Goal: Information Seeking & Learning: Learn about a topic

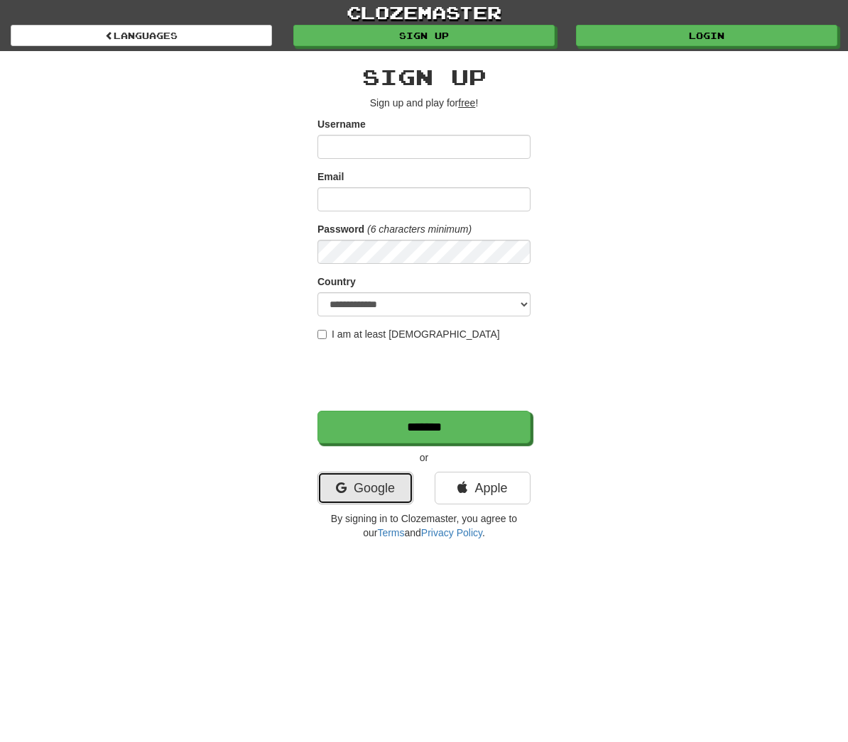
click at [389, 486] on link "Google" at bounding box center [365, 488] width 96 height 33
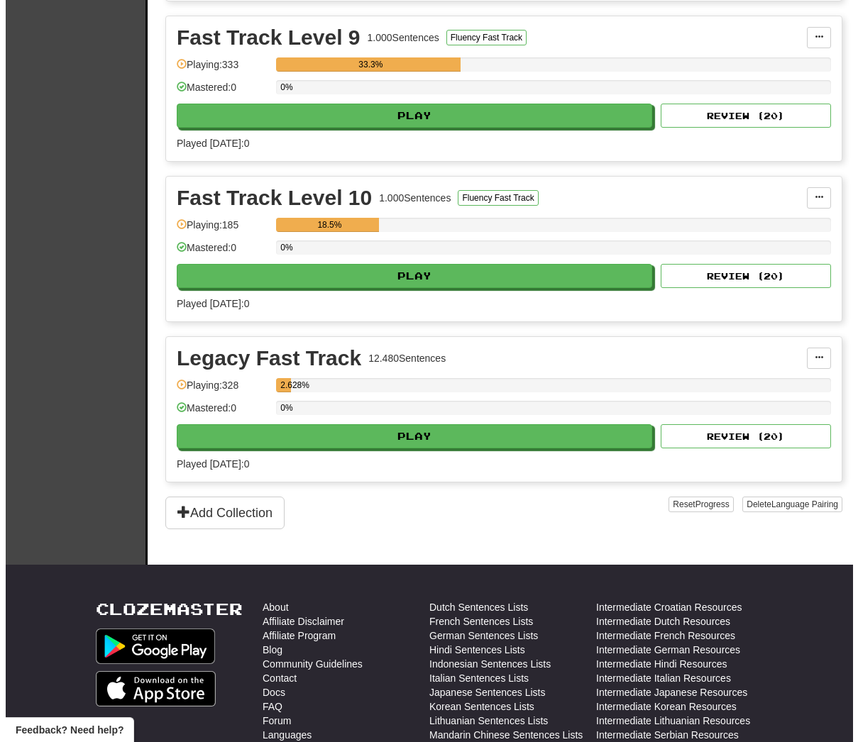
scroll to position [2237, 0]
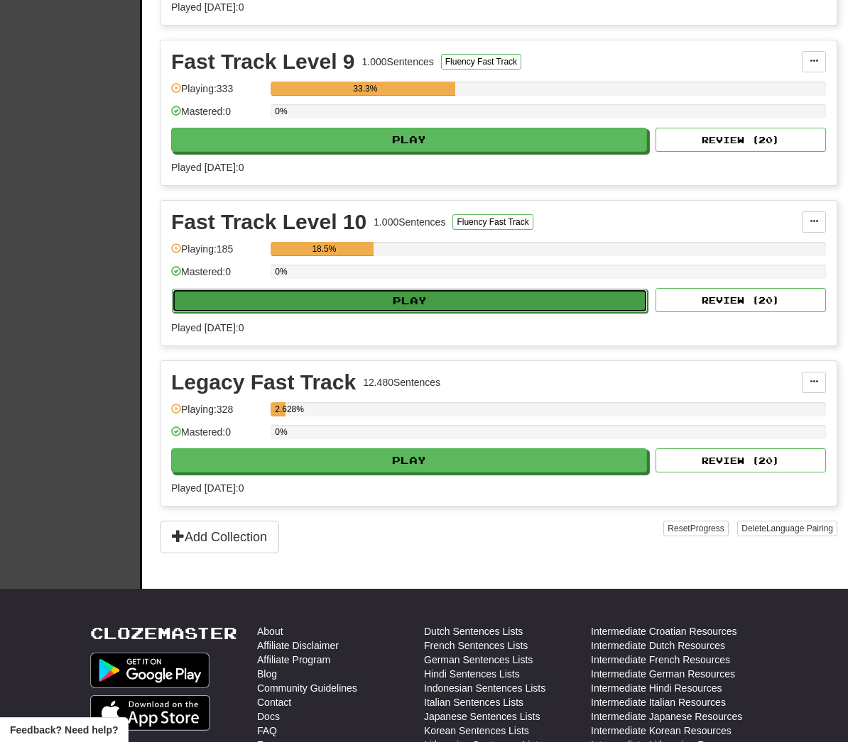
click at [331, 295] on button "Play" at bounding box center [410, 301] width 476 height 24
select select "**"
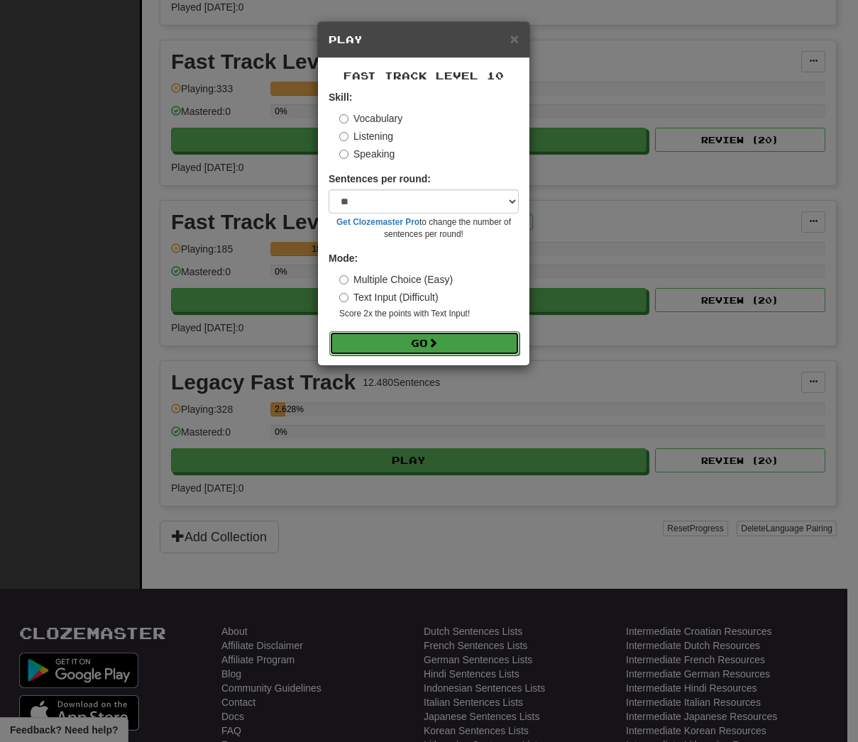
click at [397, 344] on button "Go" at bounding box center [424, 343] width 190 height 24
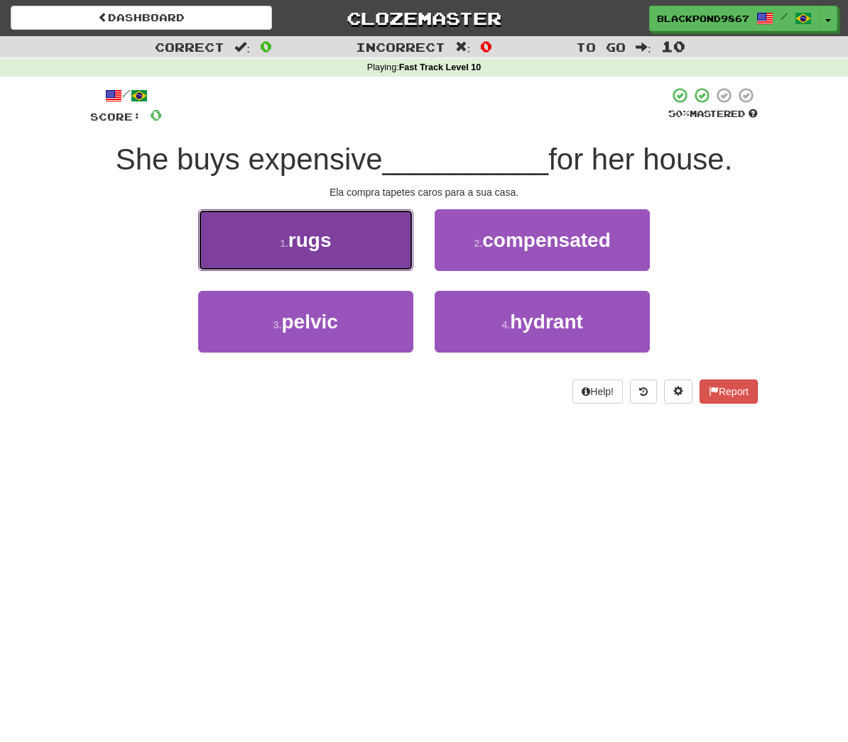
click at [327, 234] on button "1 . rugs" at bounding box center [305, 240] width 215 height 62
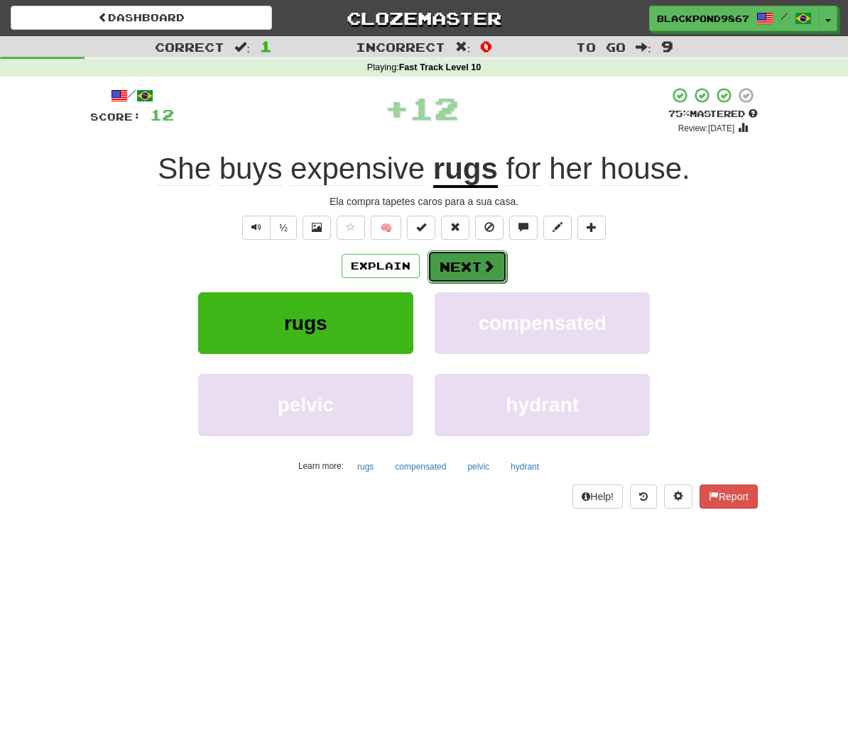
click at [473, 265] on button "Next" at bounding box center [466, 267] width 79 height 33
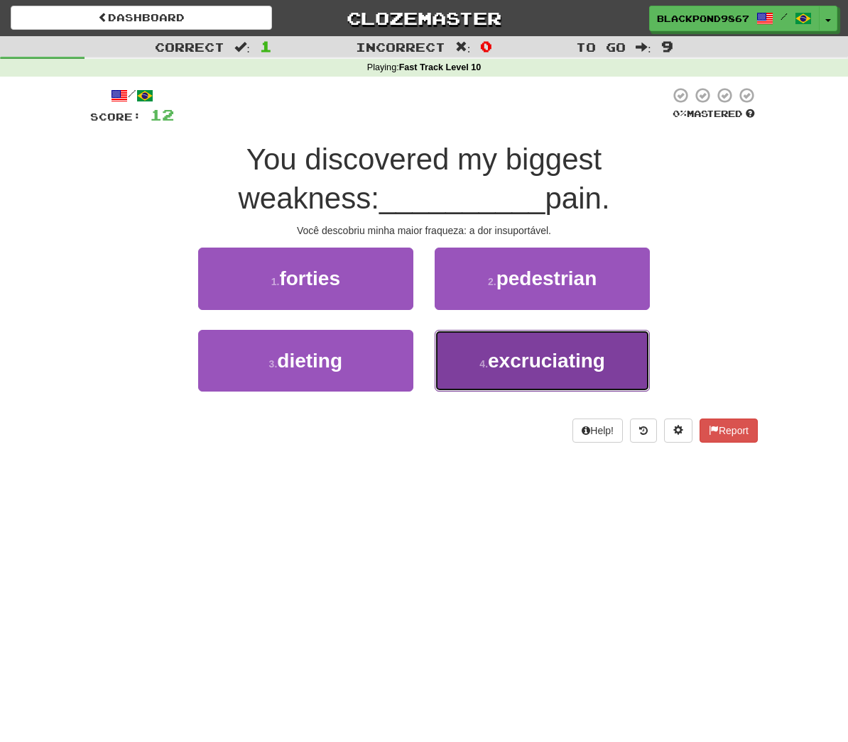
click at [500, 335] on button "4 . excruciating" at bounding box center [541, 361] width 215 height 62
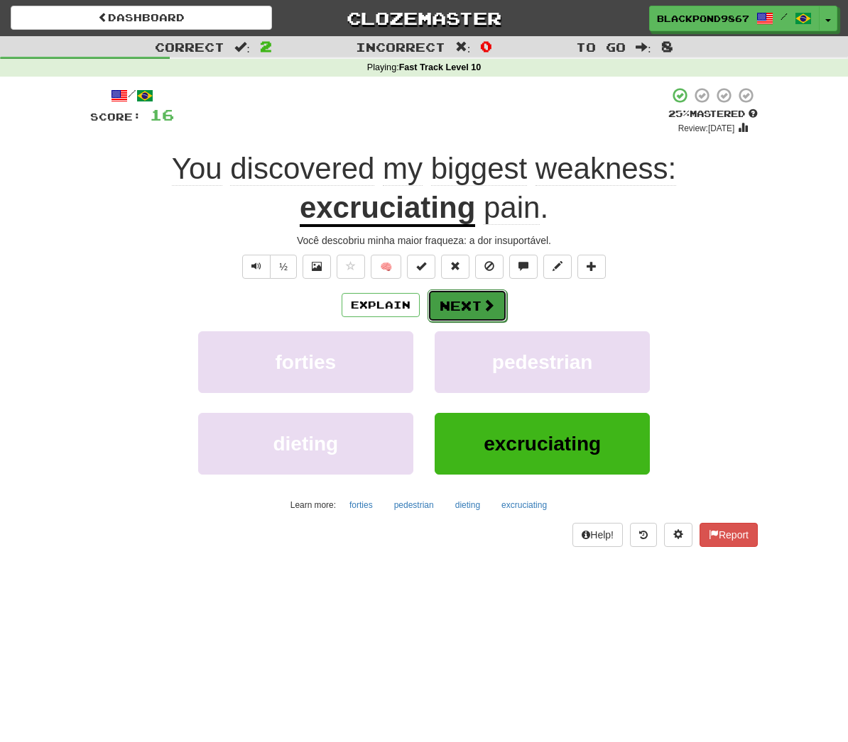
click at [464, 290] on button "Next" at bounding box center [466, 306] width 79 height 33
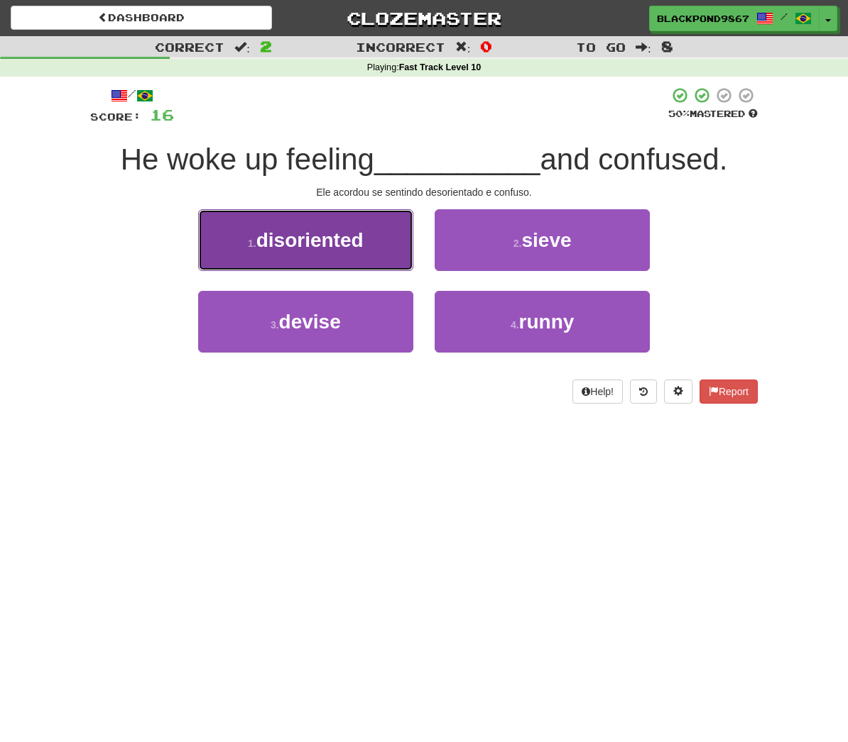
click at [381, 256] on button "1 . disoriented" at bounding box center [305, 240] width 215 height 62
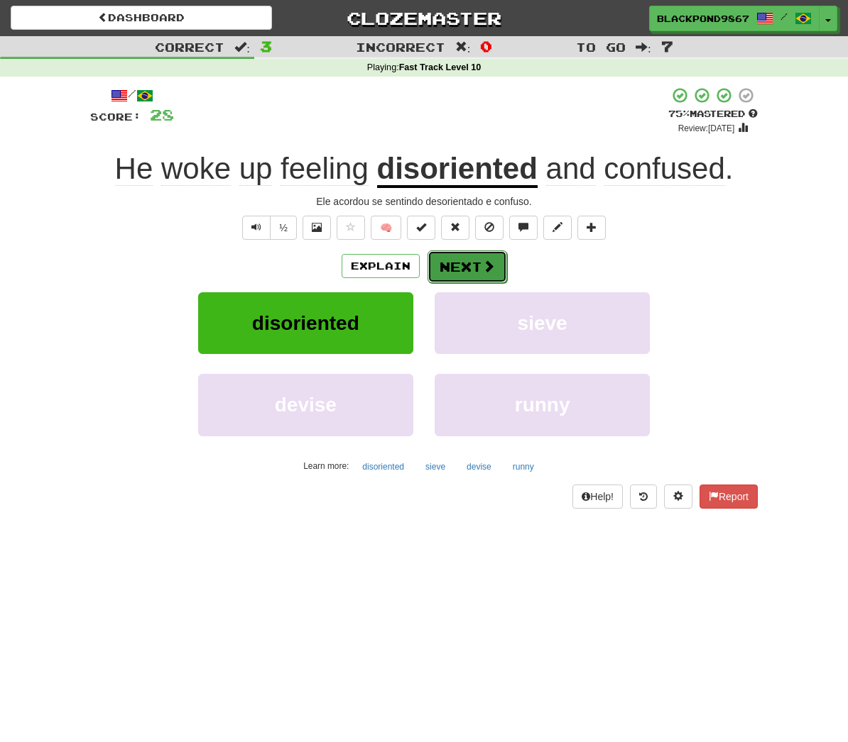
click at [484, 269] on span at bounding box center [488, 266] width 13 height 13
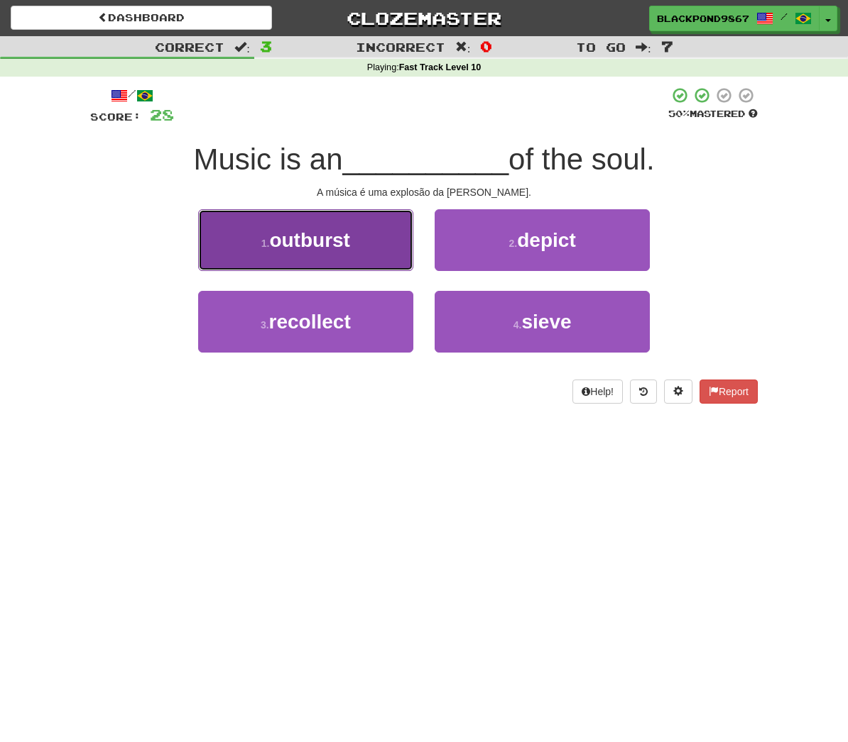
click at [373, 219] on button "1 . outburst" at bounding box center [305, 240] width 215 height 62
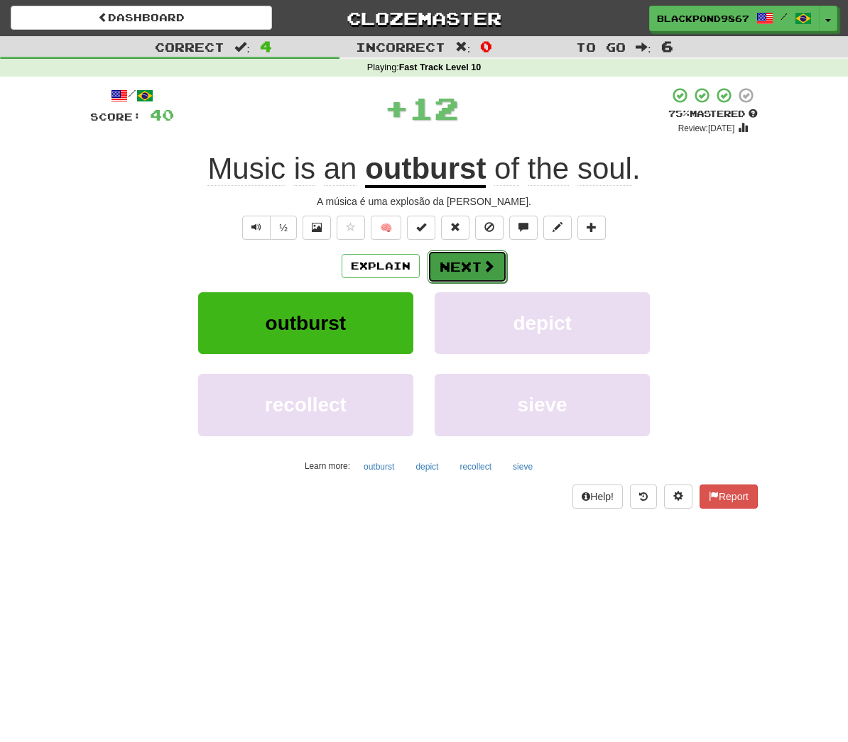
click at [437, 271] on button "Next" at bounding box center [466, 267] width 79 height 33
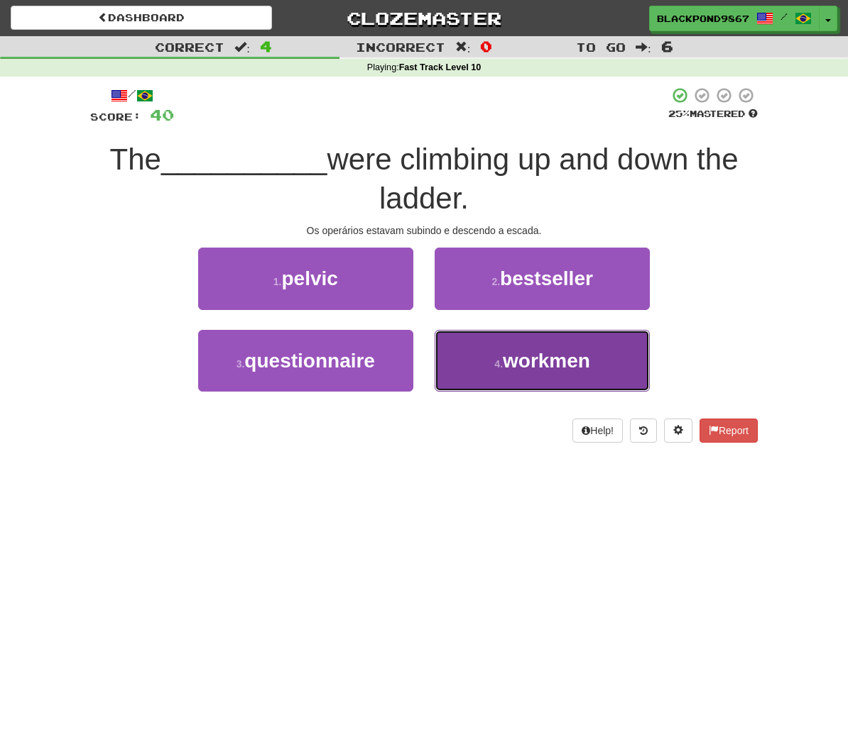
click at [514, 330] on button "4 . workmen" at bounding box center [541, 361] width 215 height 62
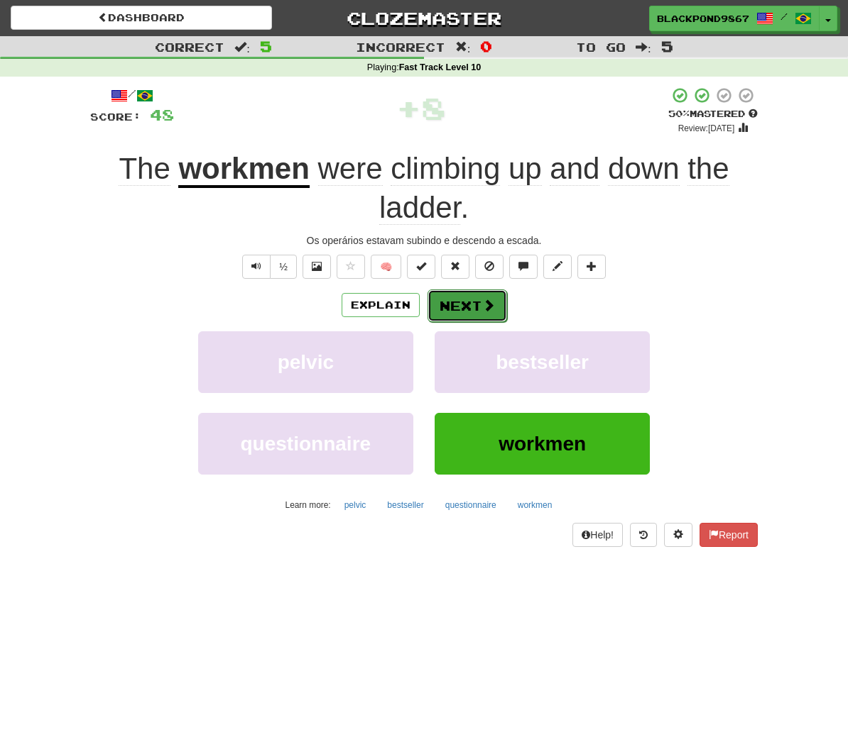
click at [473, 290] on button "Next" at bounding box center [466, 306] width 79 height 33
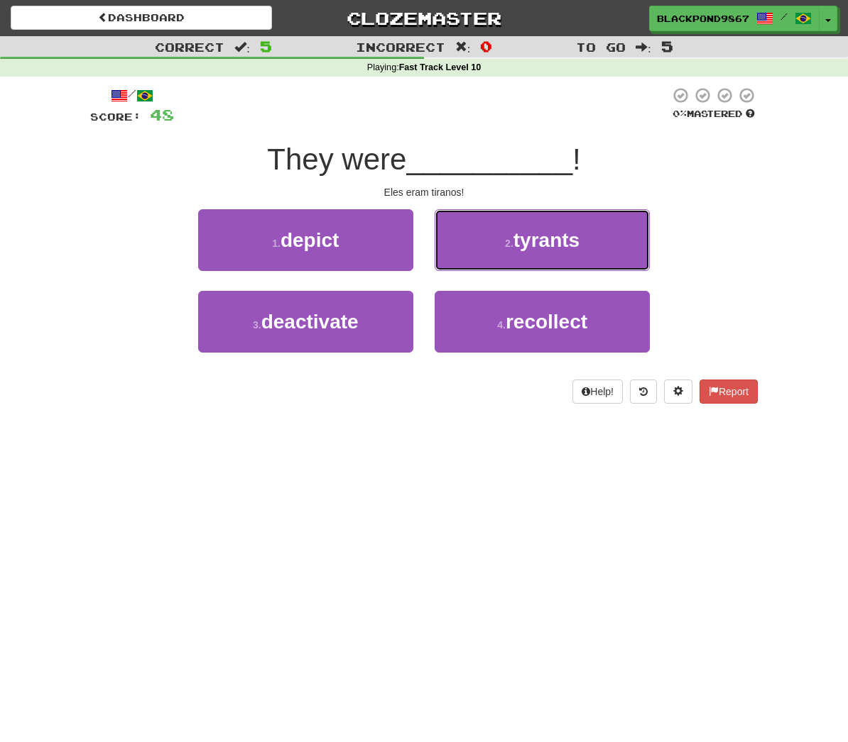
click at [473, 267] on button "2 . tyrants" at bounding box center [541, 240] width 215 height 62
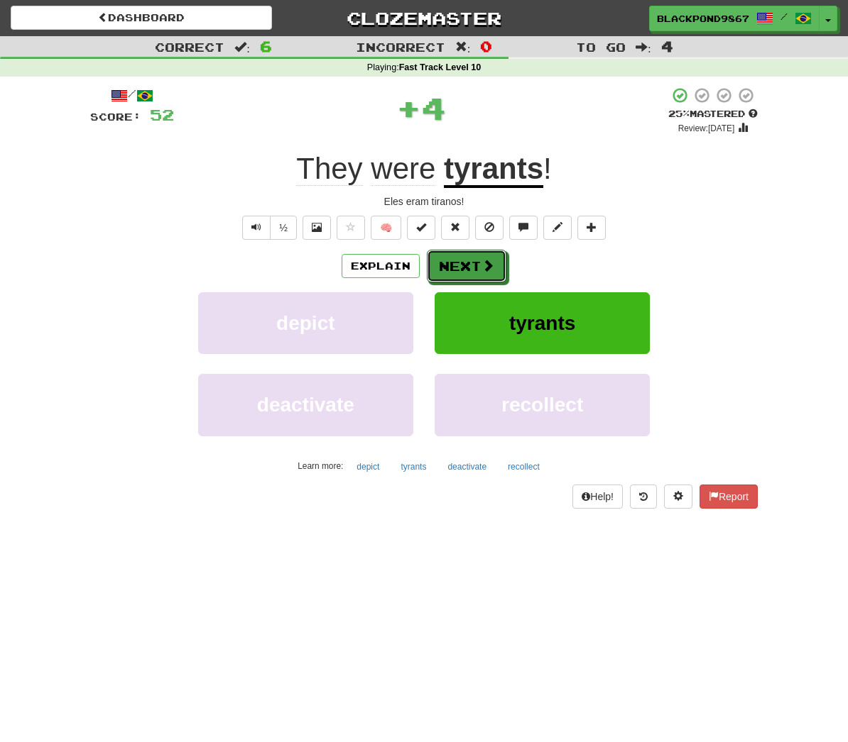
click at [473, 267] on button "Next" at bounding box center [466, 266] width 79 height 33
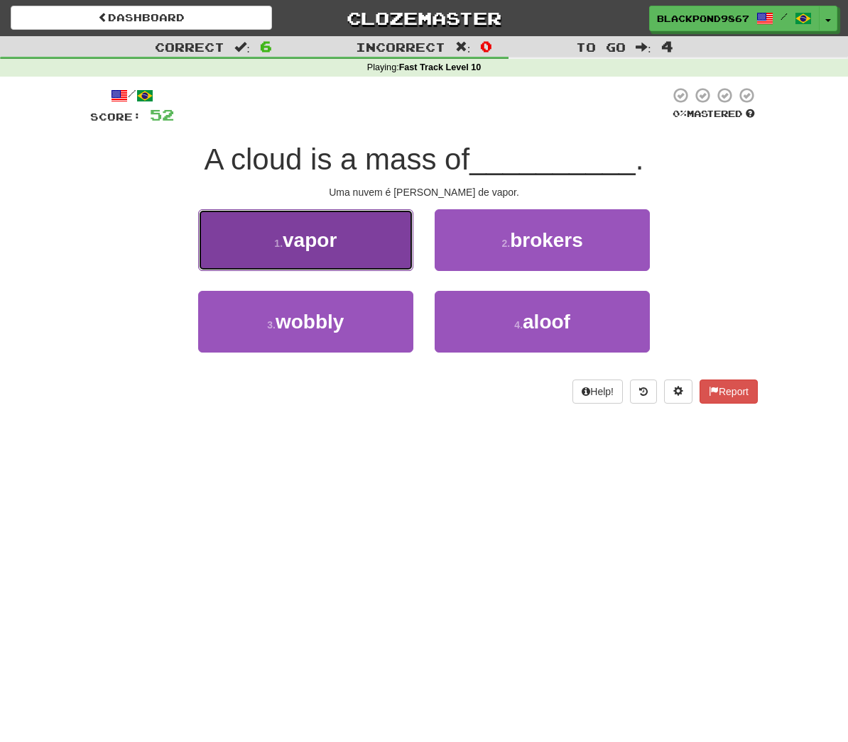
click at [400, 258] on button "1 . vapor" at bounding box center [305, 240] width 215 height 62
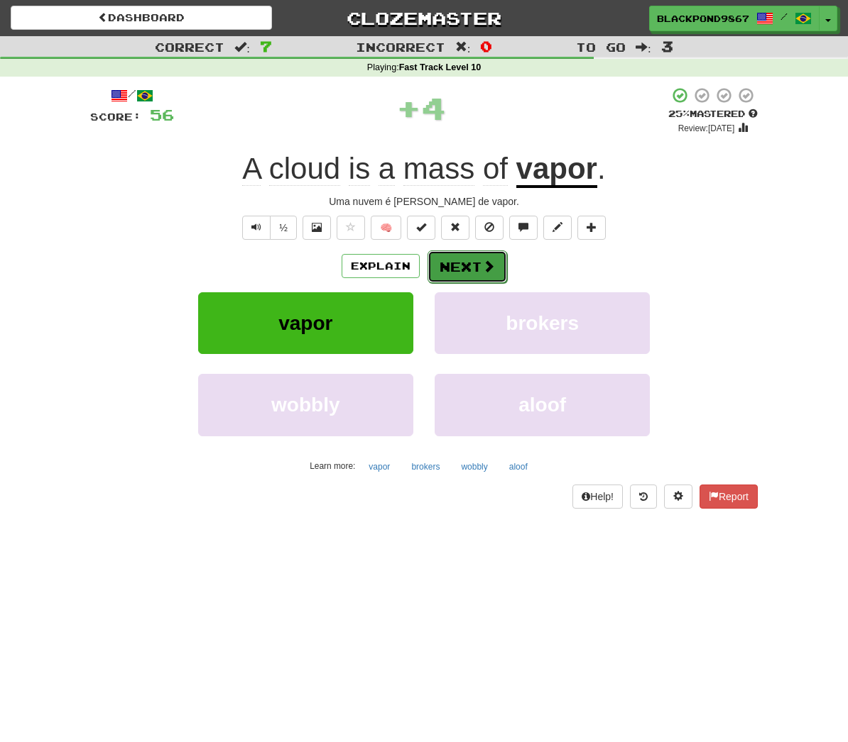
click at [478, 264] on button "Next" at bounding box center [466, 267] width 79 height 33
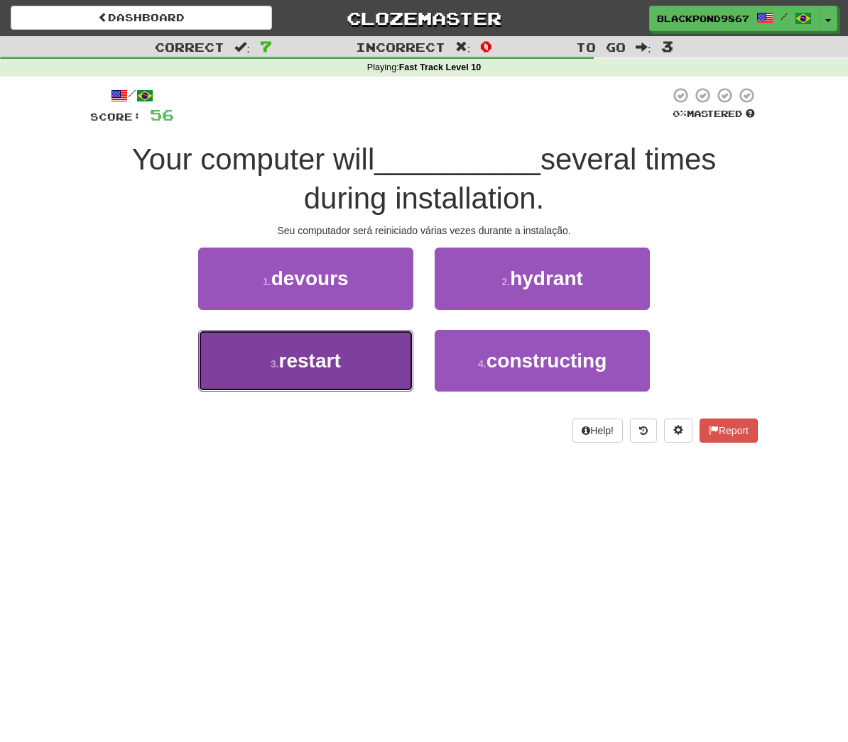
click at [361, 371] on button "3 . restart" at bounding box center [305, 361] width 215 height 62
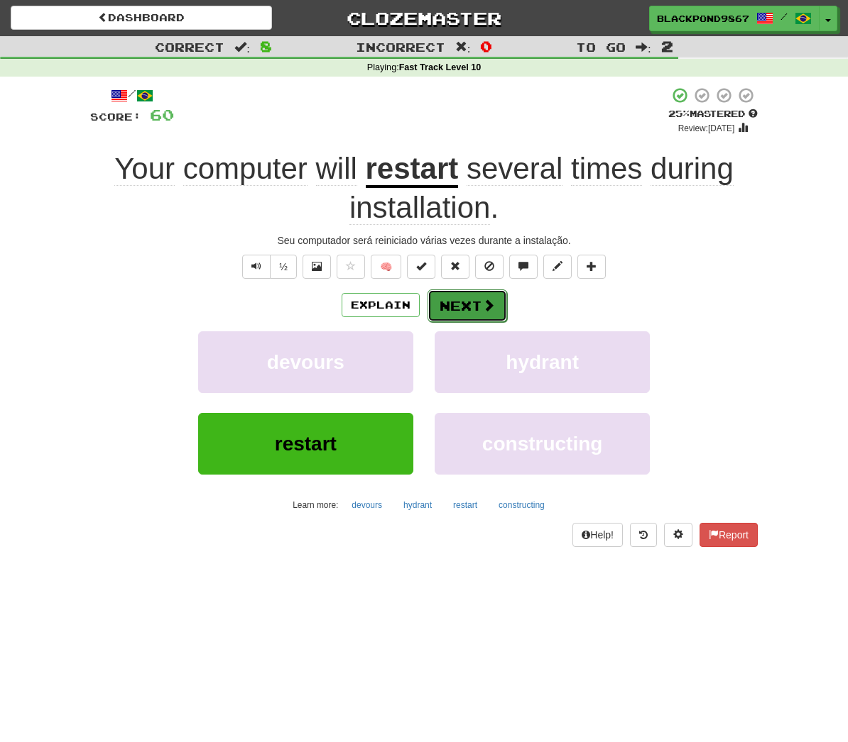
click at [466, 290] on button "Next" at bounding box center [466, 306] width 79 height 33
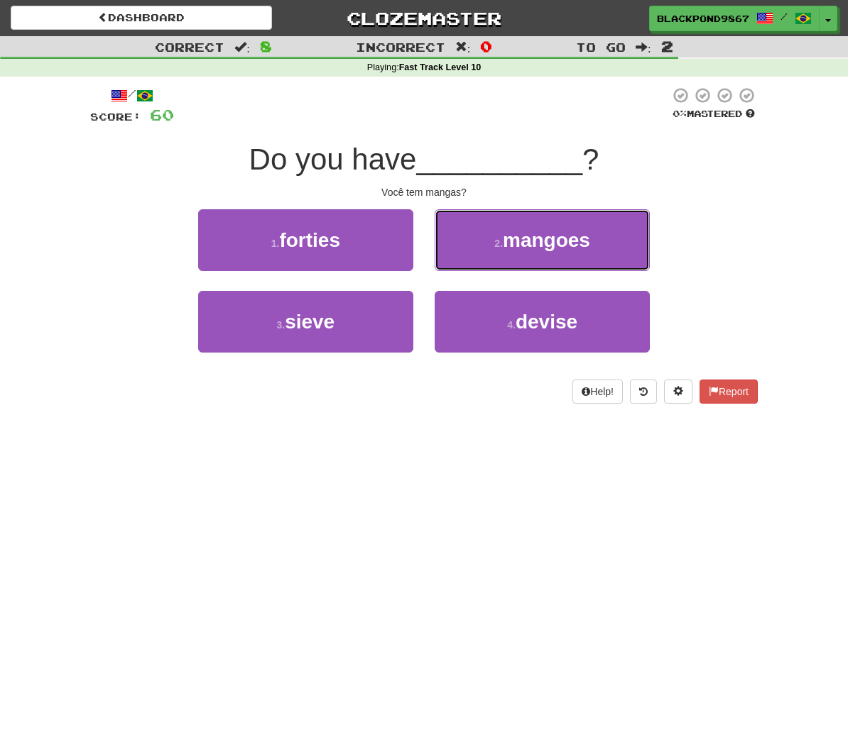
click at [466, 258] on button "2 . mangoes" at bounding box center [541, 240] width 215 height 62
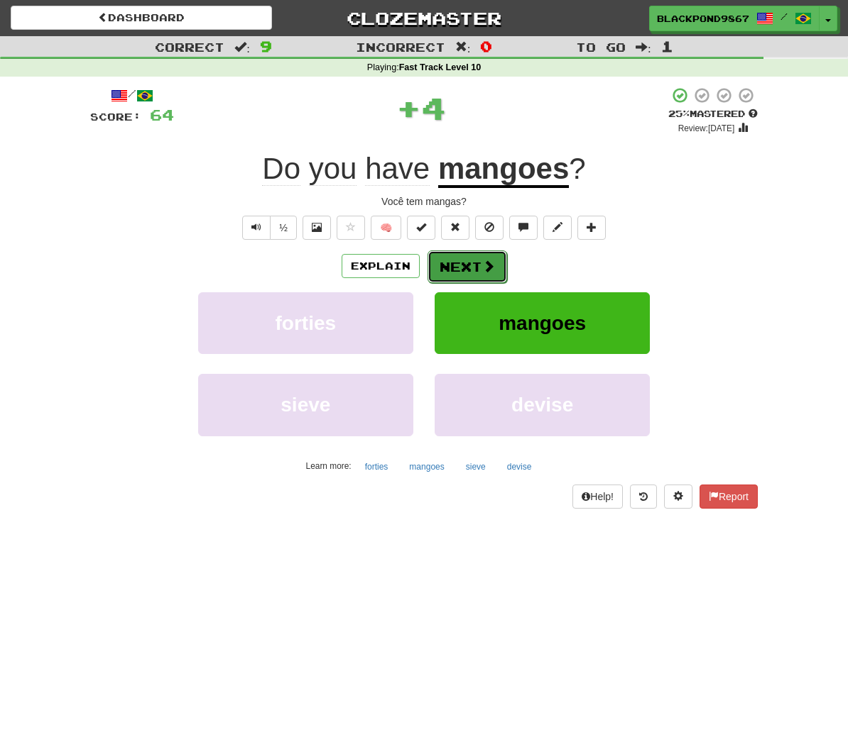
click at [466, 263] on button "Next" at bounding box center [466, 267] width 79 height 33
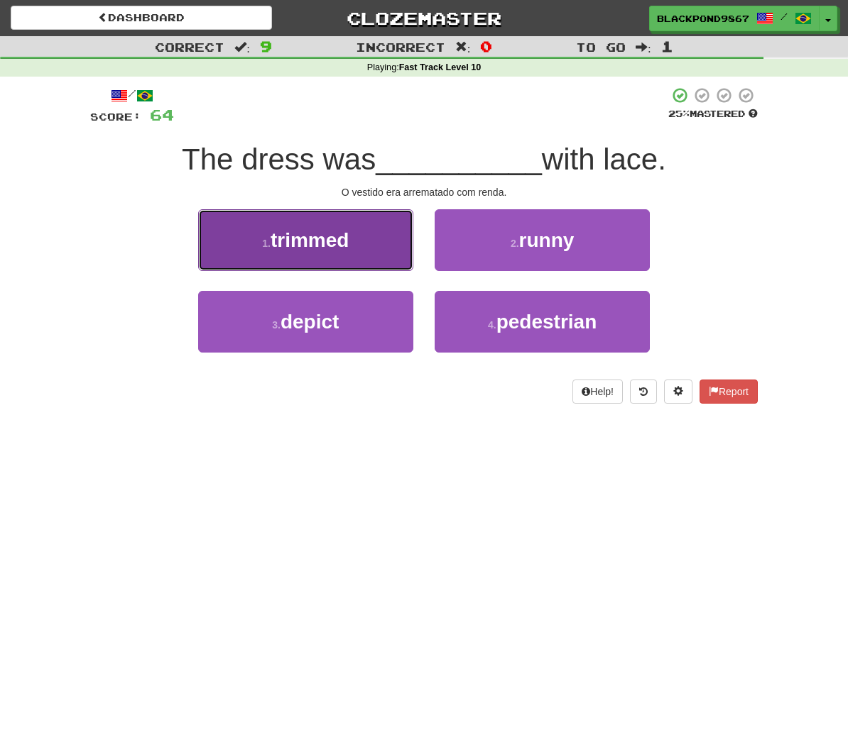
click at [376, 253] on button "1 . trimmed" at bounding box center [305, 240] width 215 height 62
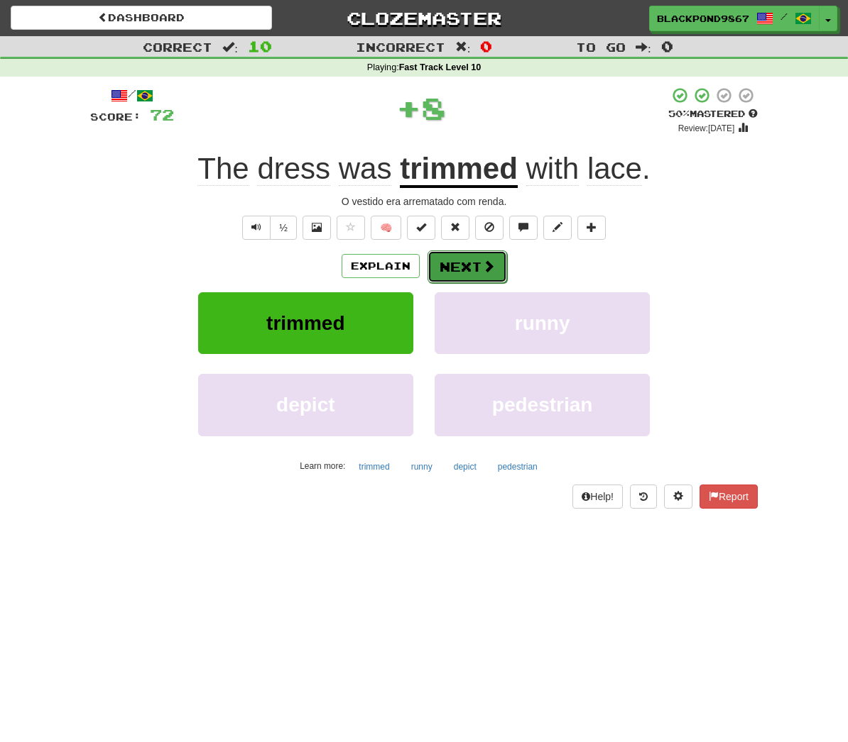
click at [471, 274] on button "Next" at bounding box center [466, 267] width 79 height 33
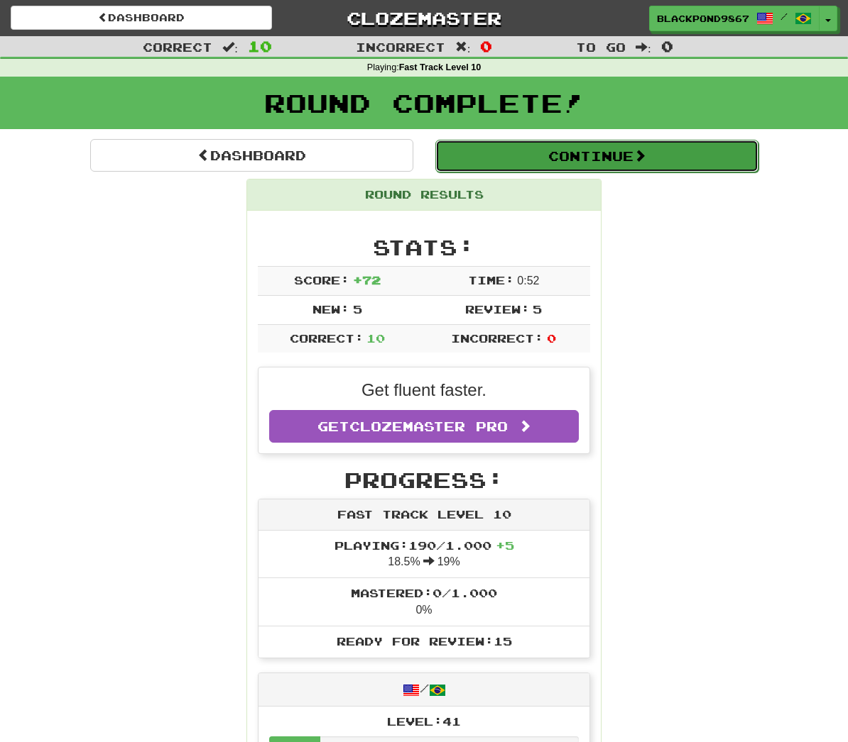
click at [598, 167] on button "Continue" at bounding box center [596, 156] width 323 height 33
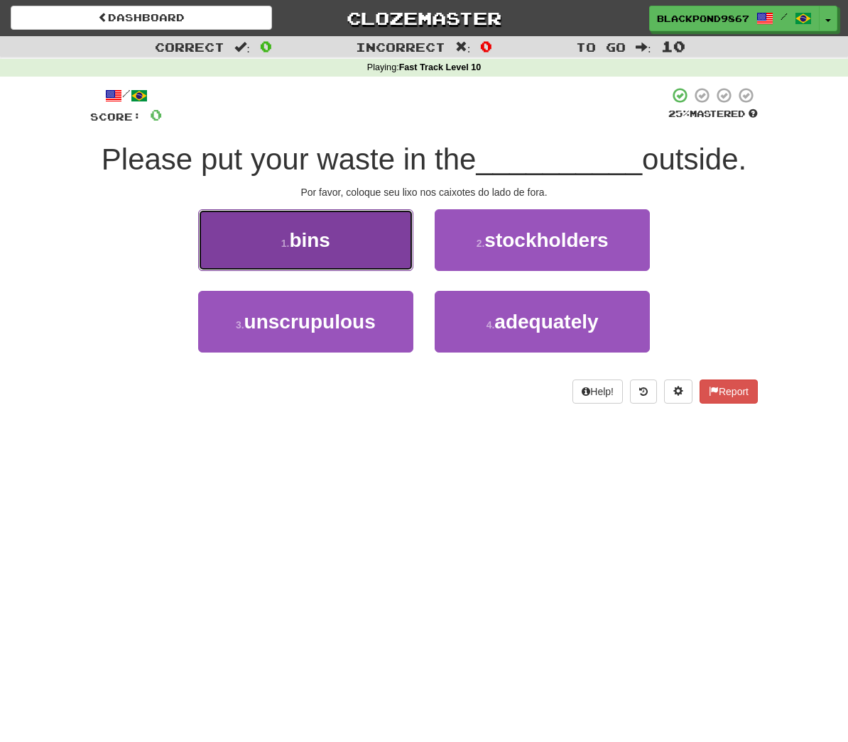
click at [349, 240] on button "1 . bins" at bounding box center [305, 240] width 215 height 62
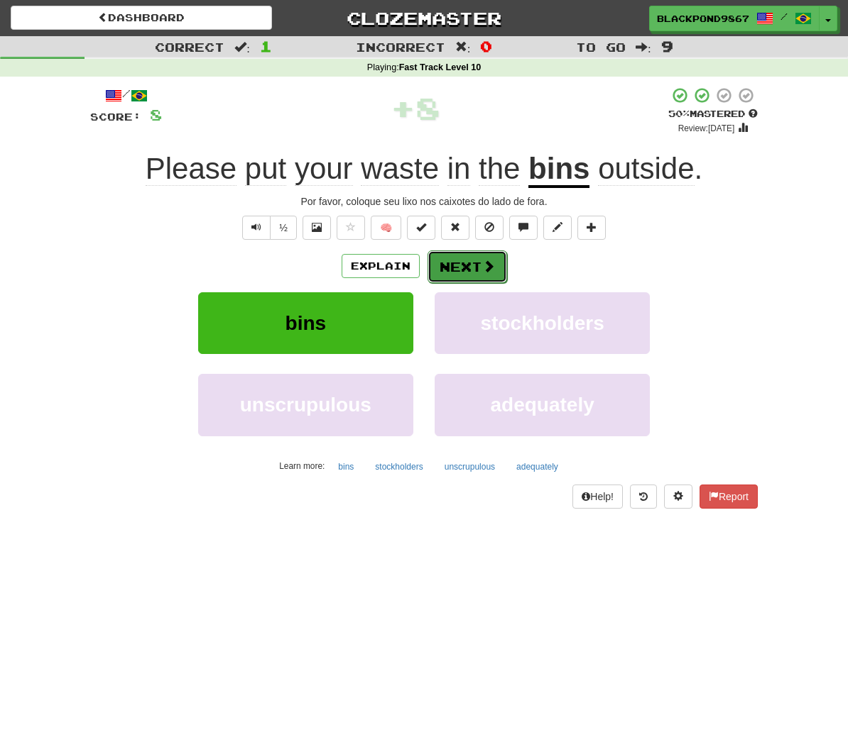
click at [462, 272] on button "Next" at bounding box center [466, 267] width 79 height 33
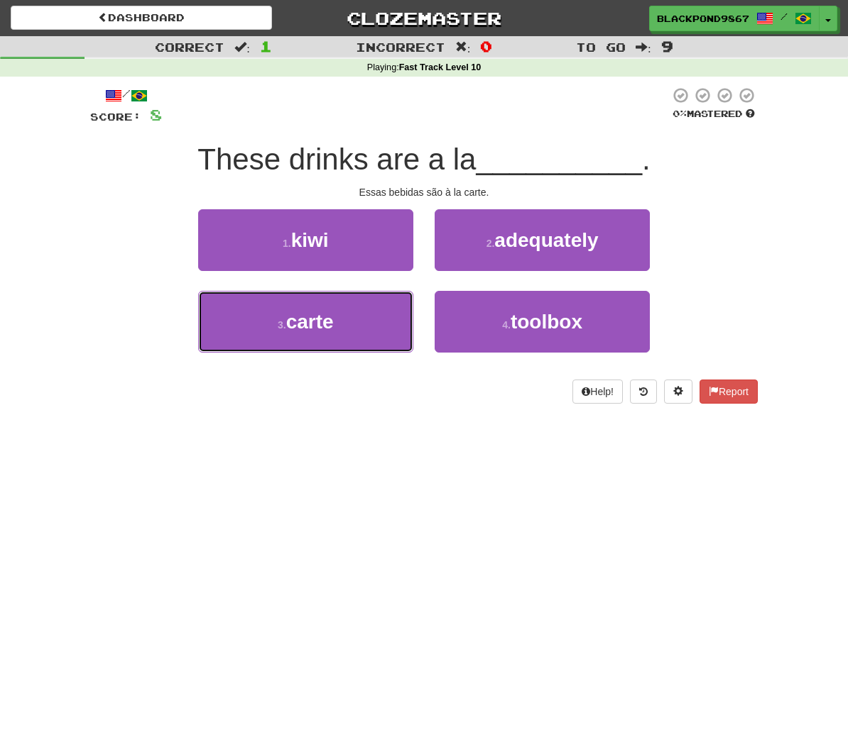
drag, startPoint x: 389, startPoint y: 316, endPoint x: 415, endPoint y: 305, distance: 27.7
click at [392, 314] on button "3 . carte" at bounding box center [305, 322] width 215 height 62
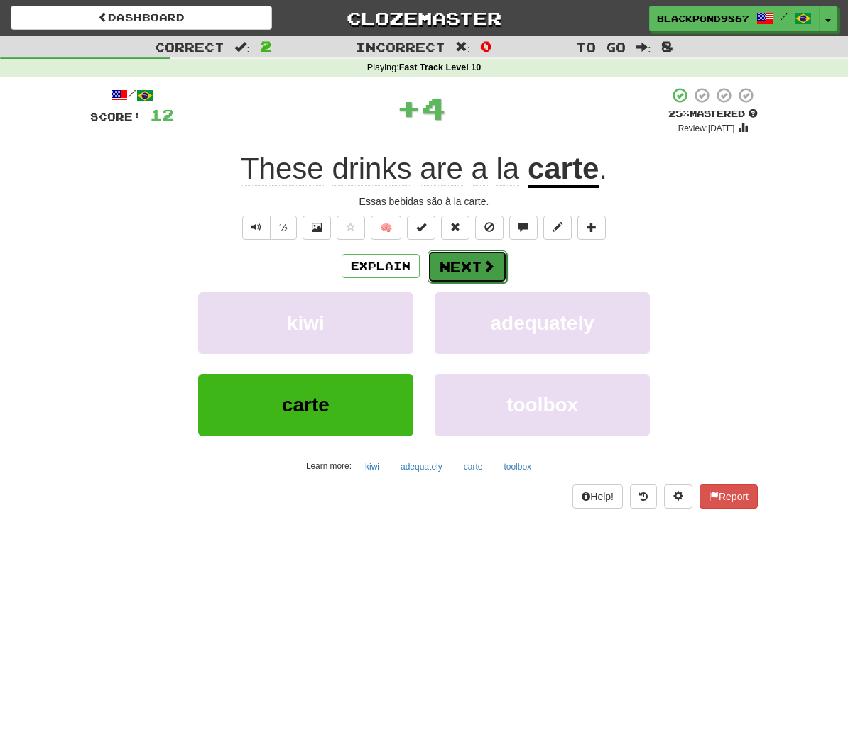
click at [485, 265] on span at bounding box center [488, 266] width 13 height 13
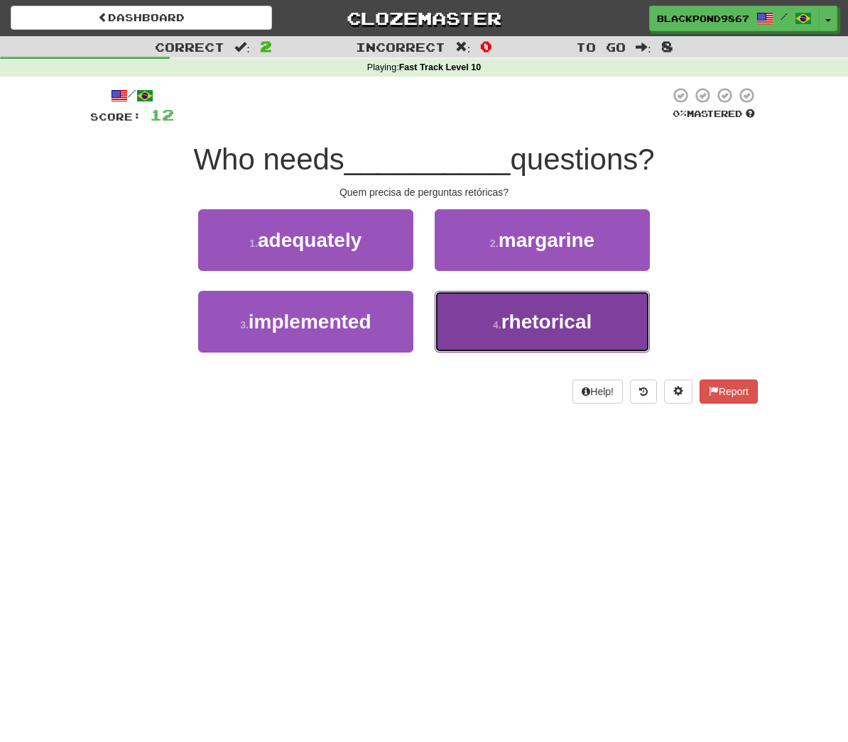
click at [476, 328] on button "4 . rhetorical" at bounding box center [541, 322] width 215 height 62
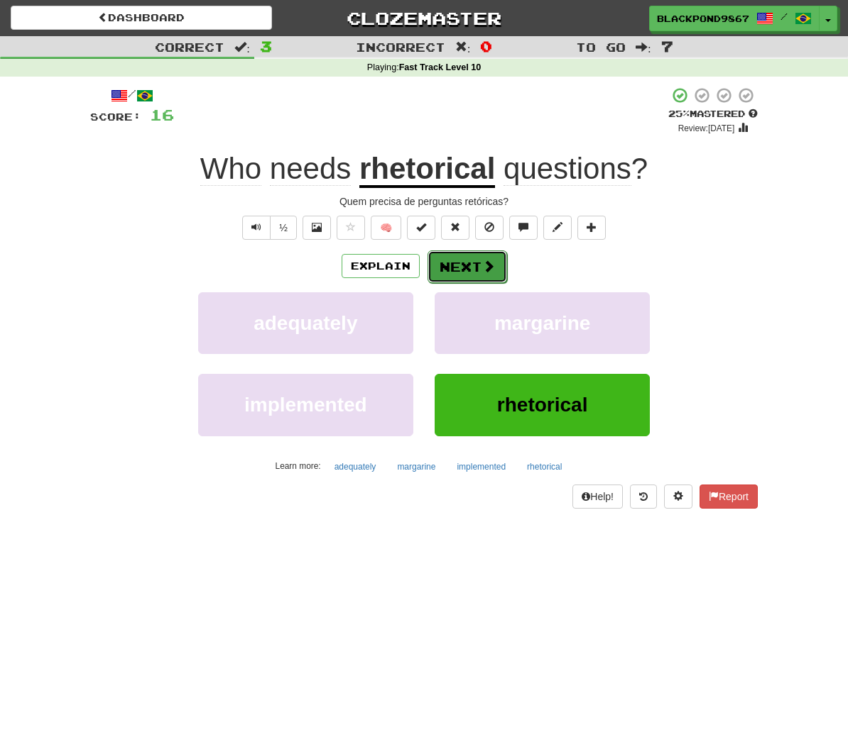
click at [467, 263] on button "Next" at bounding box center [466, 267] width 79 height 33
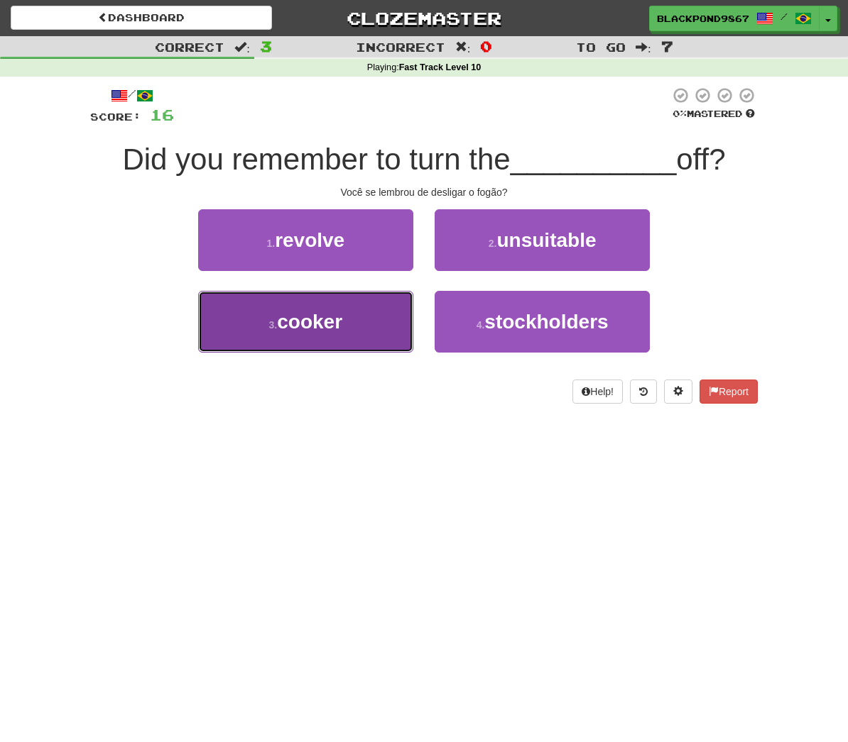
click at [386, 336] on button "3 . cooker" at bounding box center [305, 322] width 215 height 62
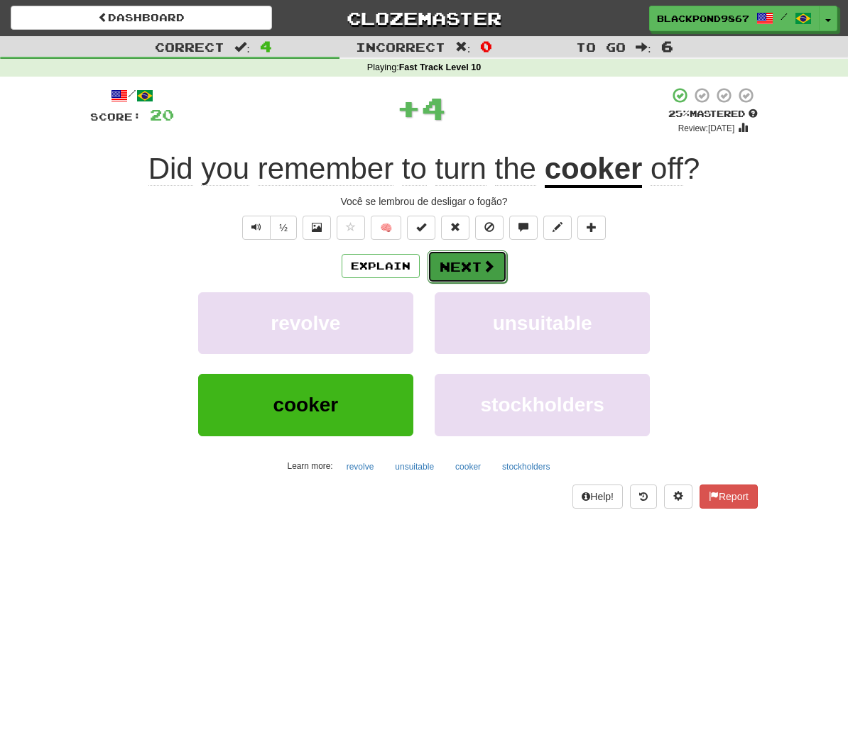
click at [487, 267] on span at bounding box center [488, 266] width 13 height 13
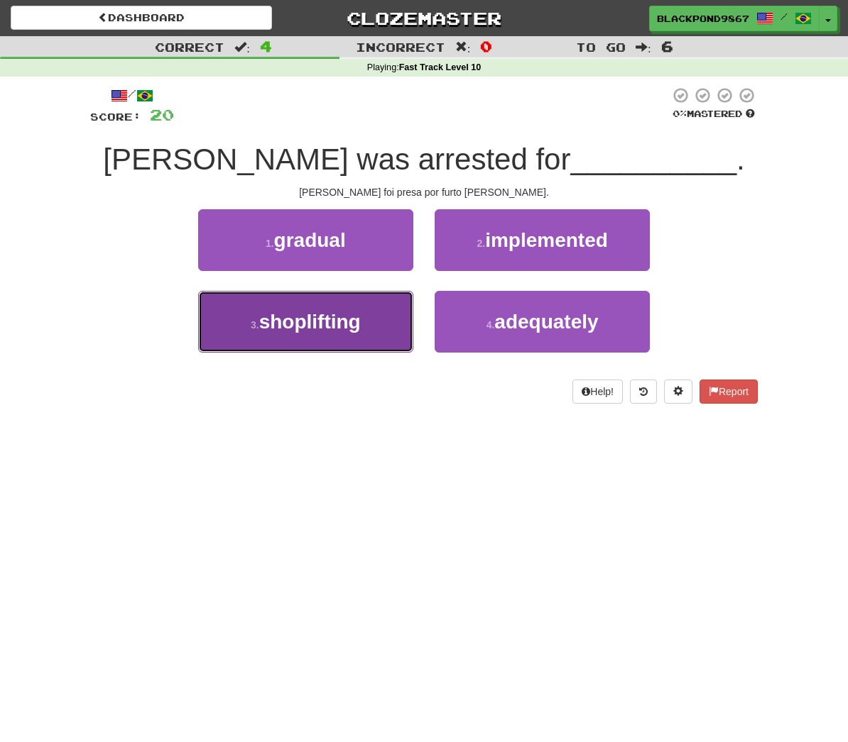
click at [359, 342] on button "3 . shoplifting" at bounding box center [305, 322] width 215 height 62
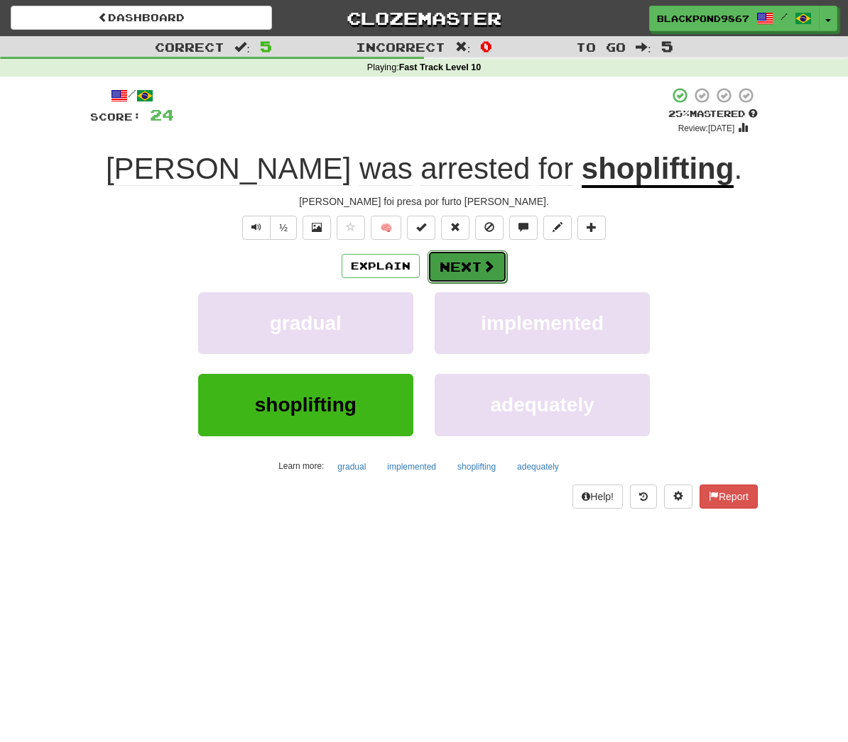
click at [460, 267] on button "Next" at bounding box center [466, 267] width 79 height 33
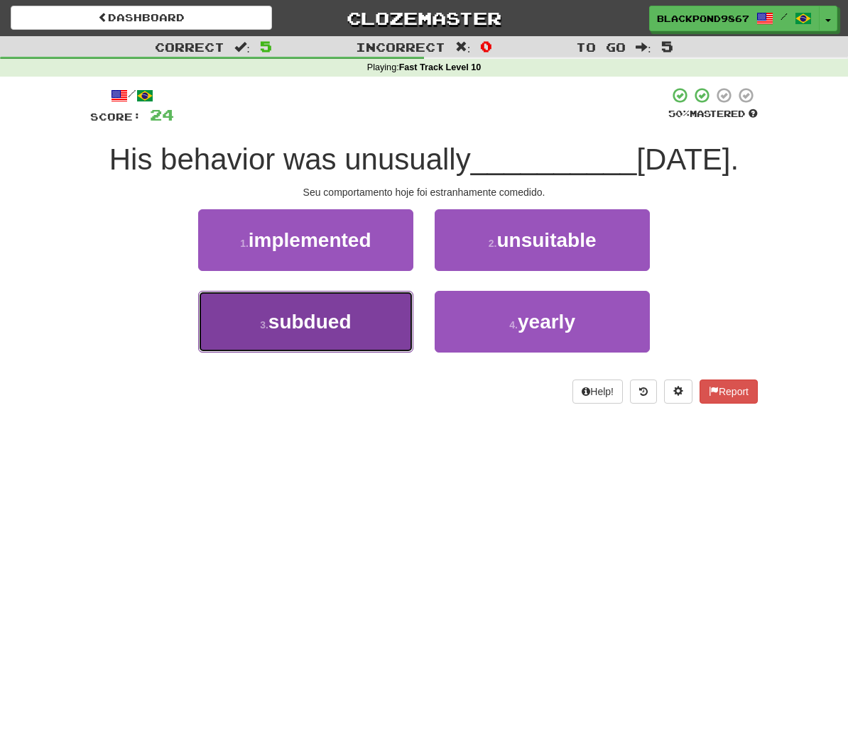
click at [393, 342] on button "3 . subdued" at bounding box center [305, 322] width 215 height 62
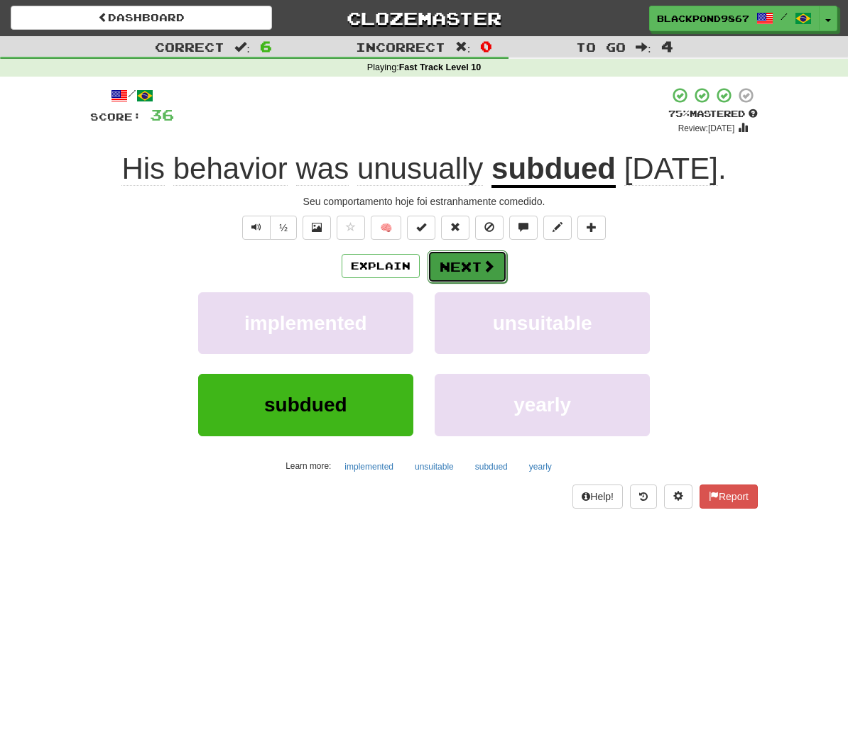
click at [483, 260] on span at bounding box center [488, 266] width 13 height 13
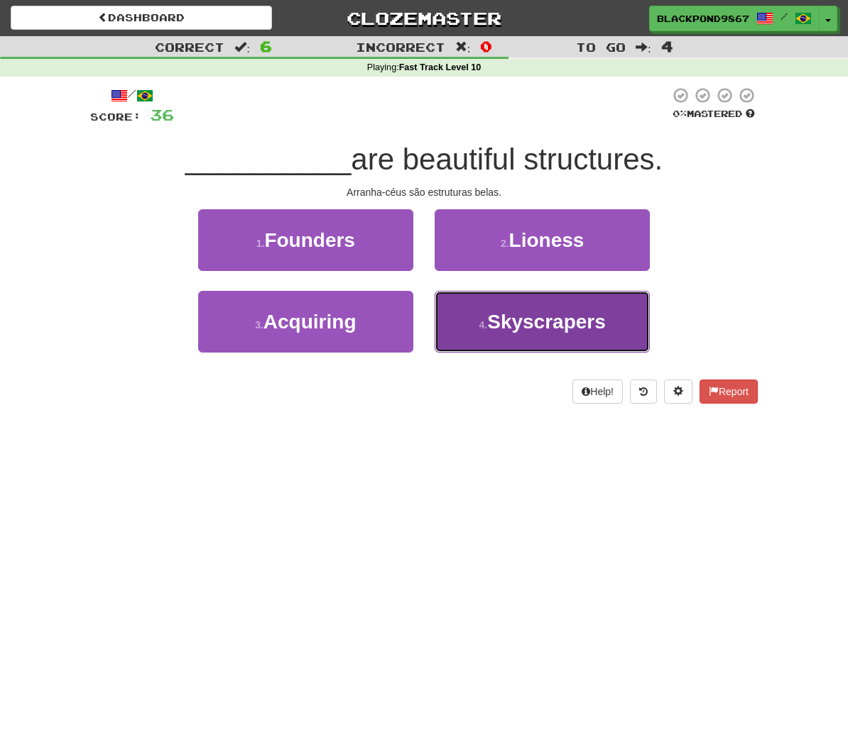
click at [480, 297] on button "4 . Skyscrapers" at bounding box center [541, 322] width 215 height 62
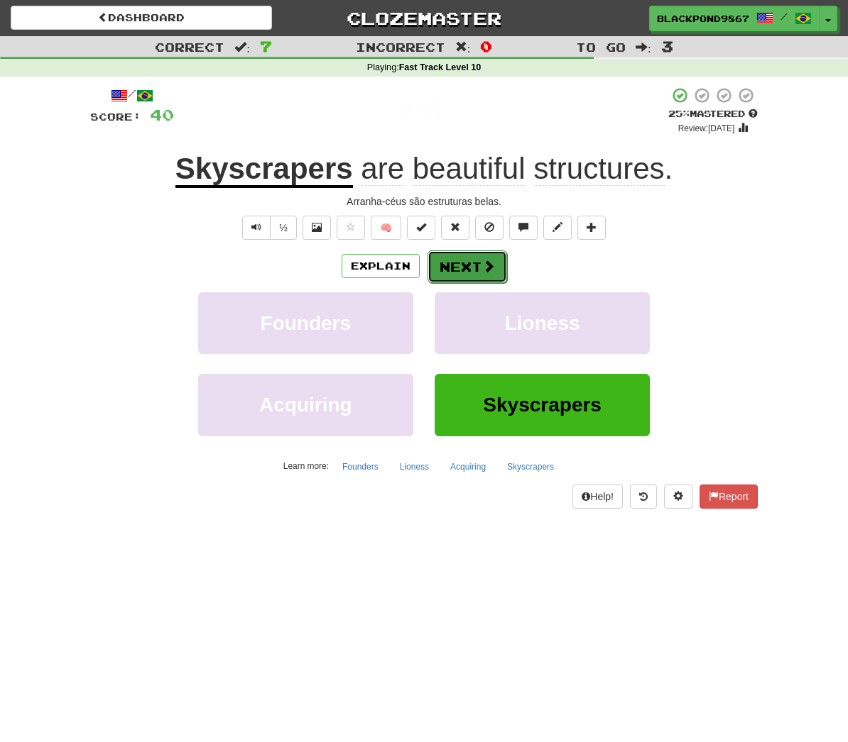
click at [465, 264] on button "Next" at bounding box center [466, 267] width 79 height 33
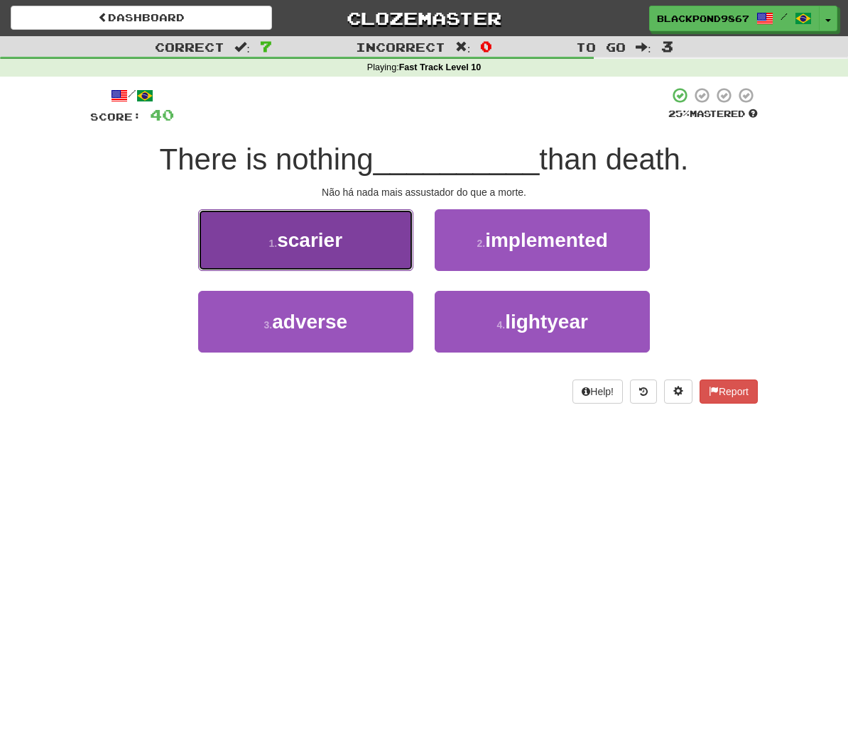
click at [370, 265] on button "1 . scarier" at bounding box center [305, 240] width 215 height 62
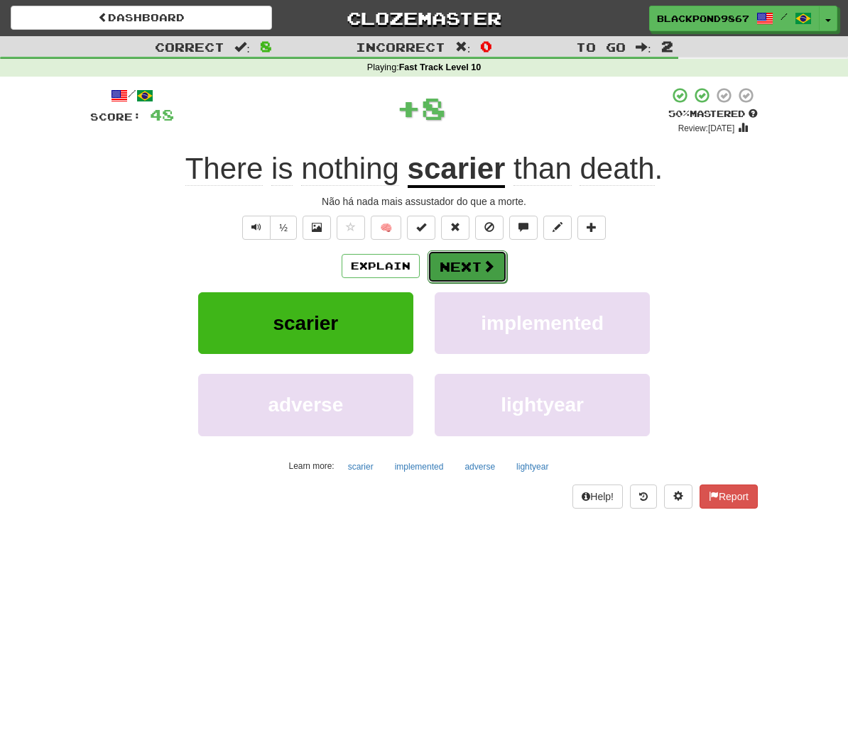
click at [456, 269] on button "Next" at bounding box center [466, 267] width 79 height 33
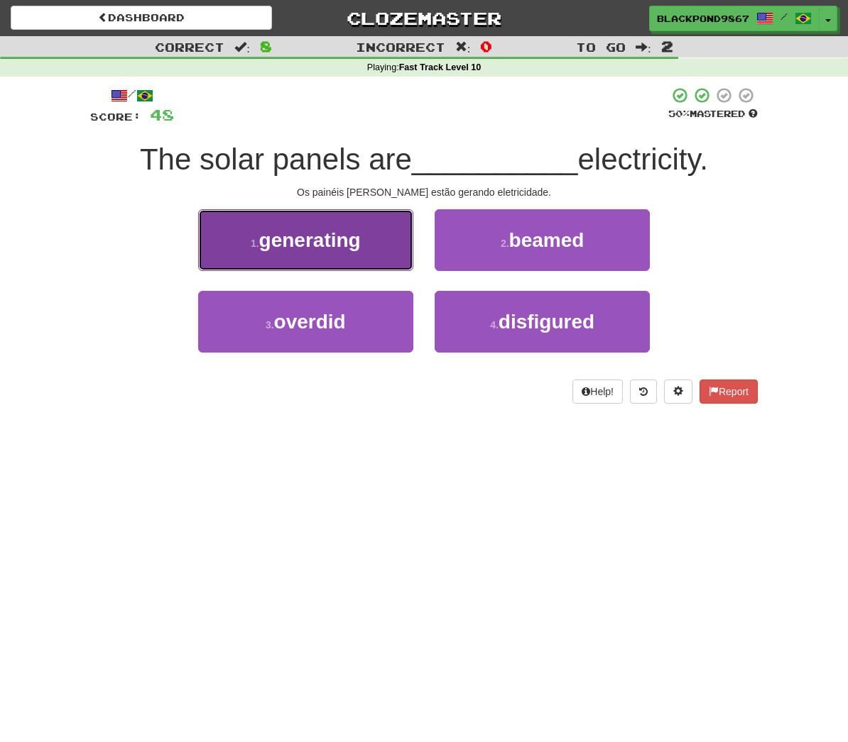
click at [356, 260] on button "1 . generating" at bounding box center [305, 240] width 215 height 62
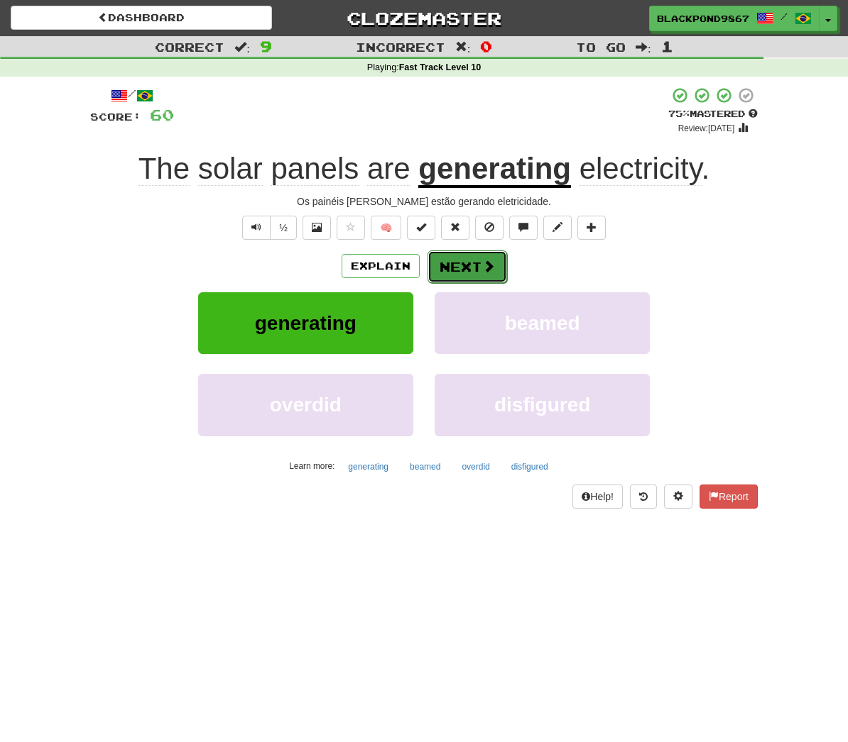
click at [441, 262] on button "Next" at bounding box center [466, 267] width 79 height 33
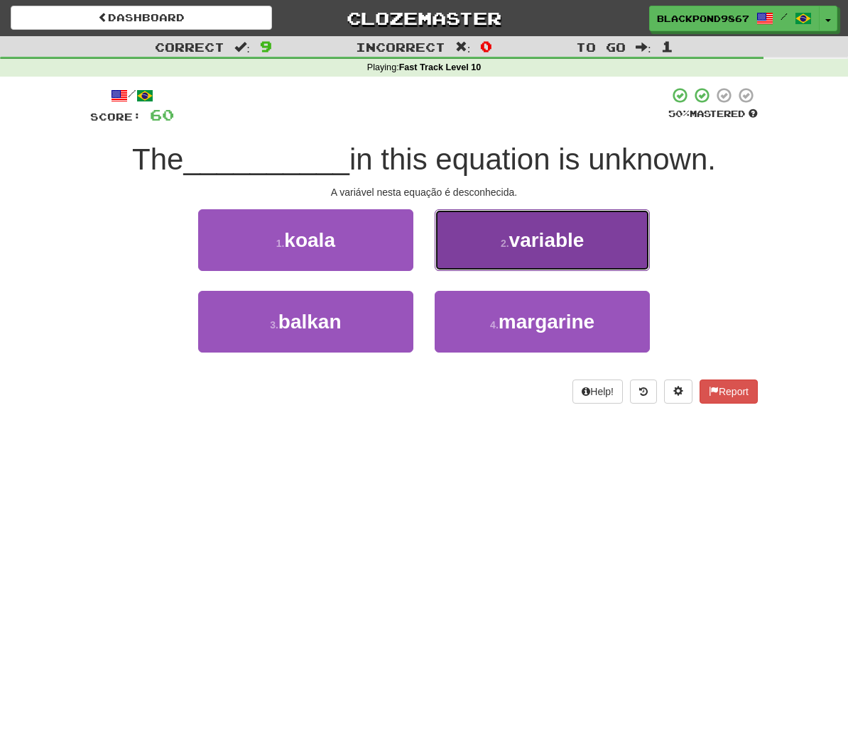
click at [493, 262] on button "2 . variable" at bounding box center [541, 240] width 215 height 62
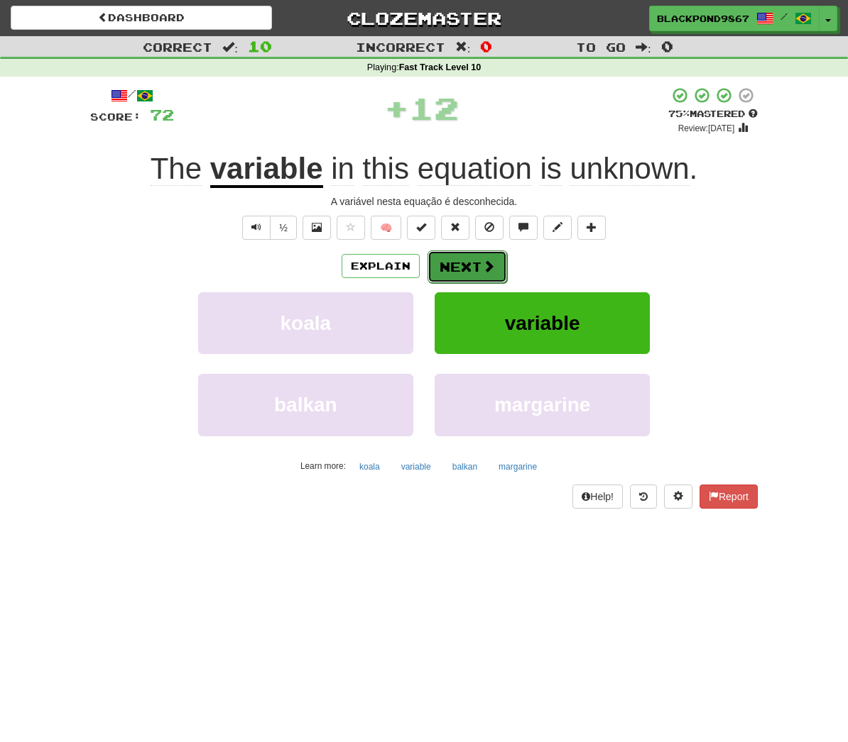
click at [442, 268] on button "Next" at bounding box center [466, 267] width 79 height 33
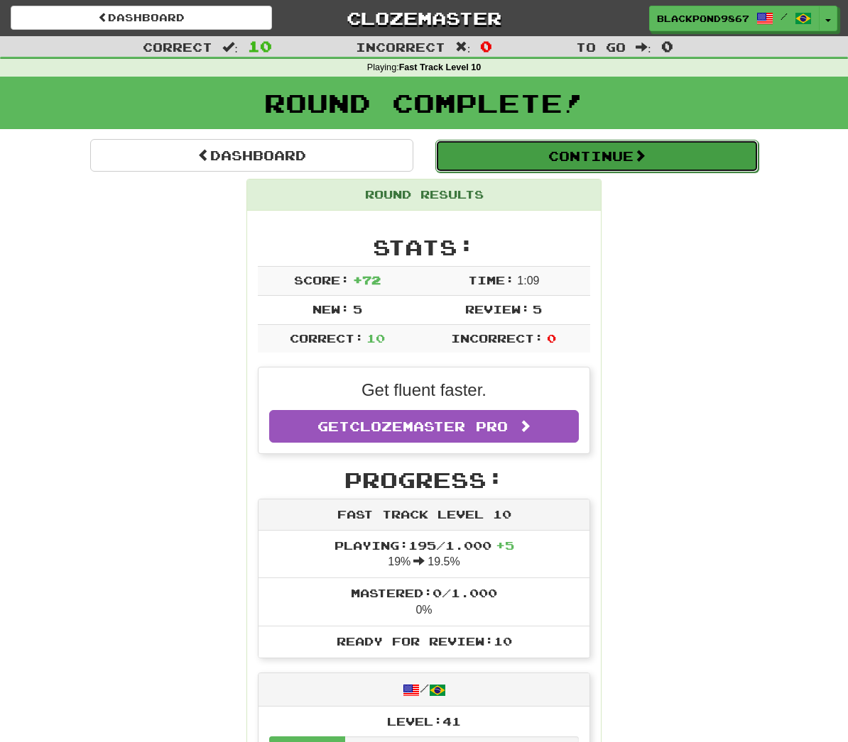
click at [615, 161] on button "Continue" at bounding box center [596, 156] width 323 height 33
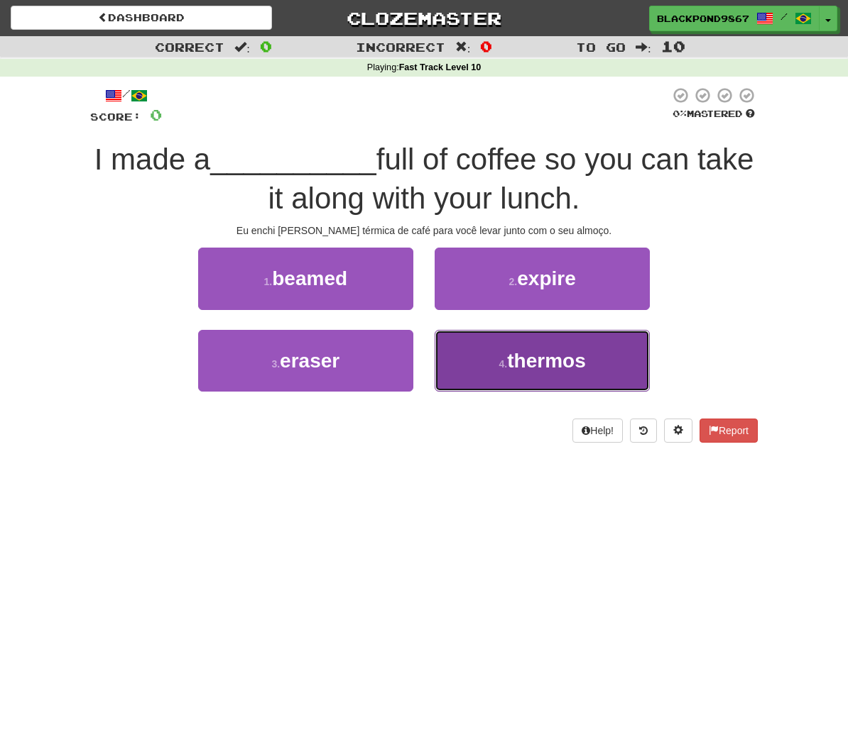
click at [514, 337] on button "4 . thermos" at bounding box center [541, 361] width 215 height 62
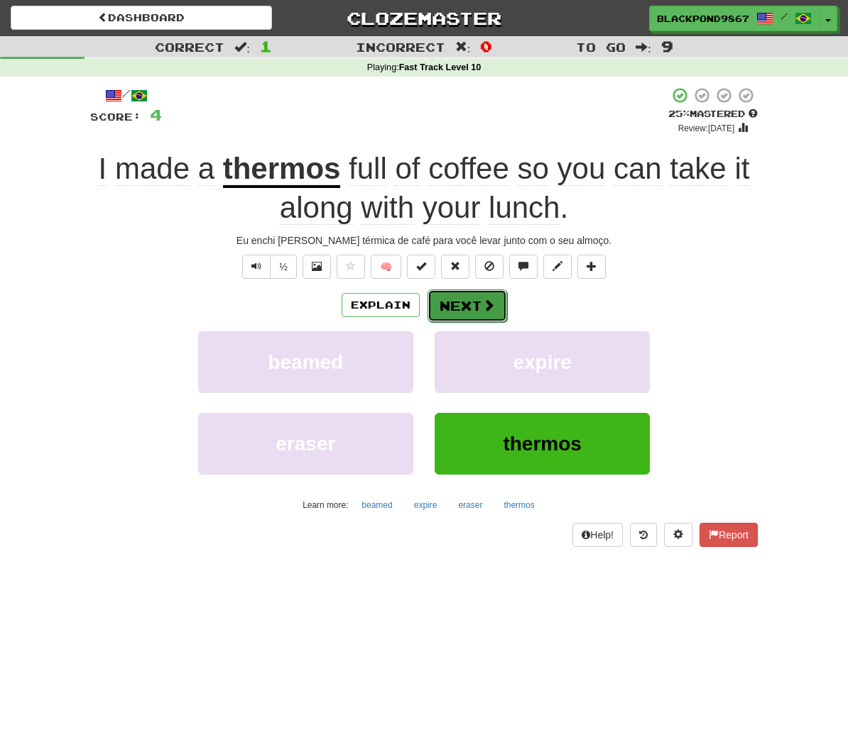
click at [468, 307] on button "Next" at bounding box center [466, 306] width 79 height 33
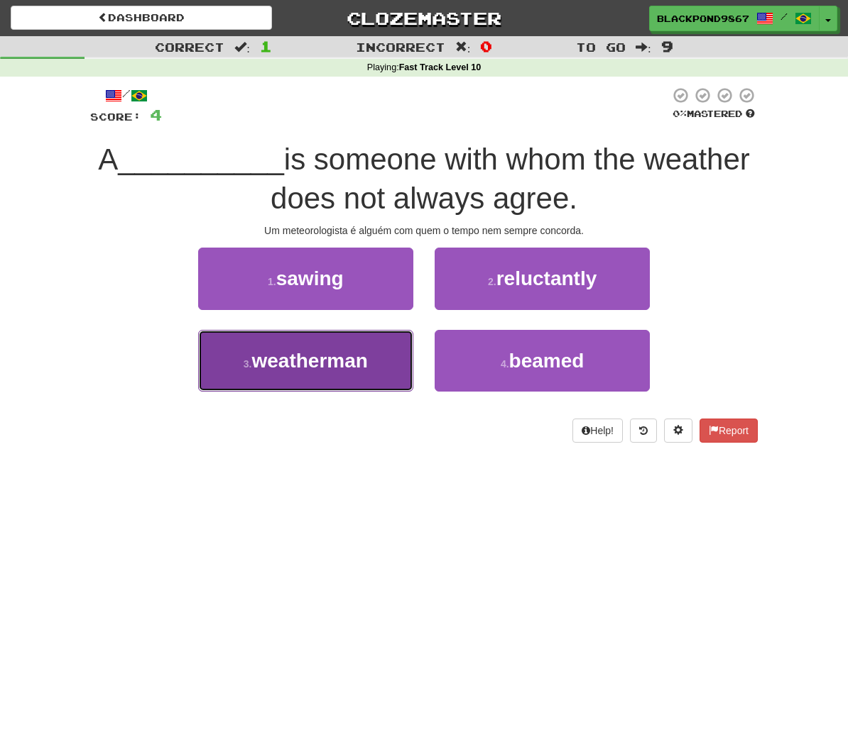
click at [363, 361] on button "3 . weatherman" at bounding box center [305, 361] width 215 height 62
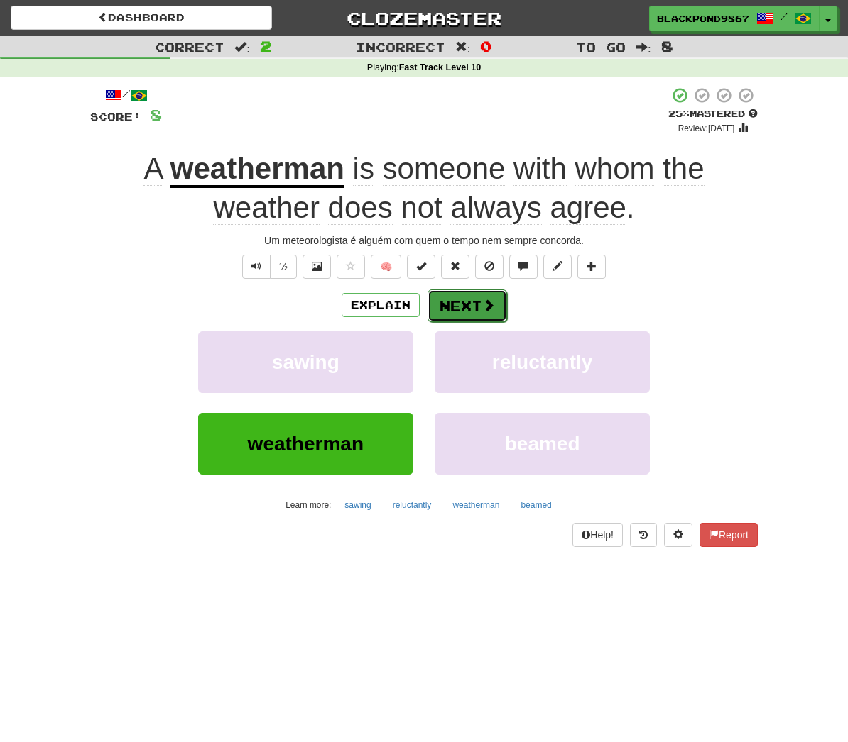
click at [462, 307] on button "Next" at bounding box center [466, 306] width 79 height 33
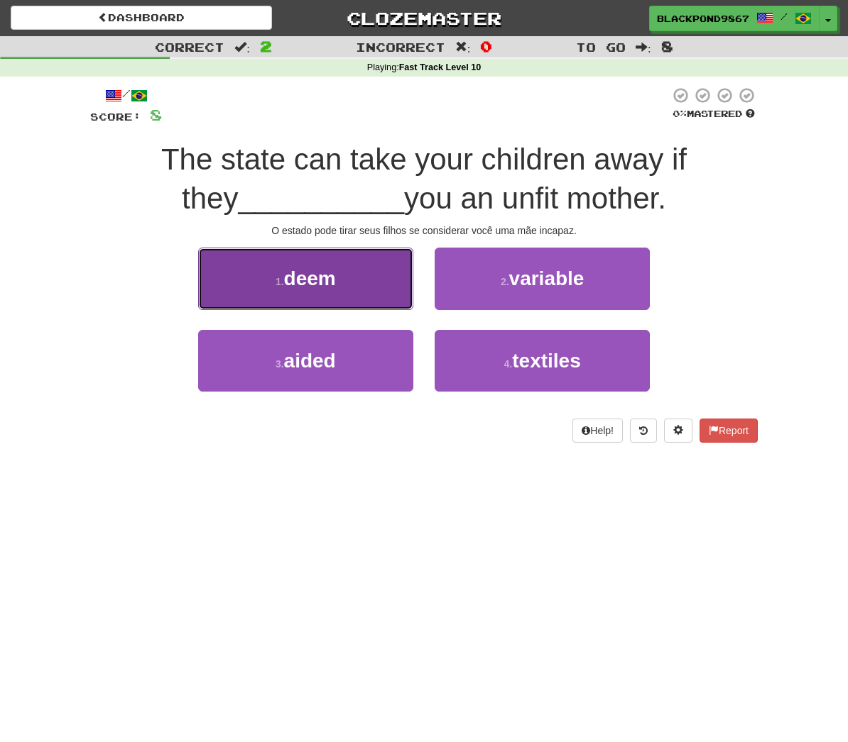
click at [371, 302] on button "1 . deem" at bounding box center [305, 279] width 215 height 62
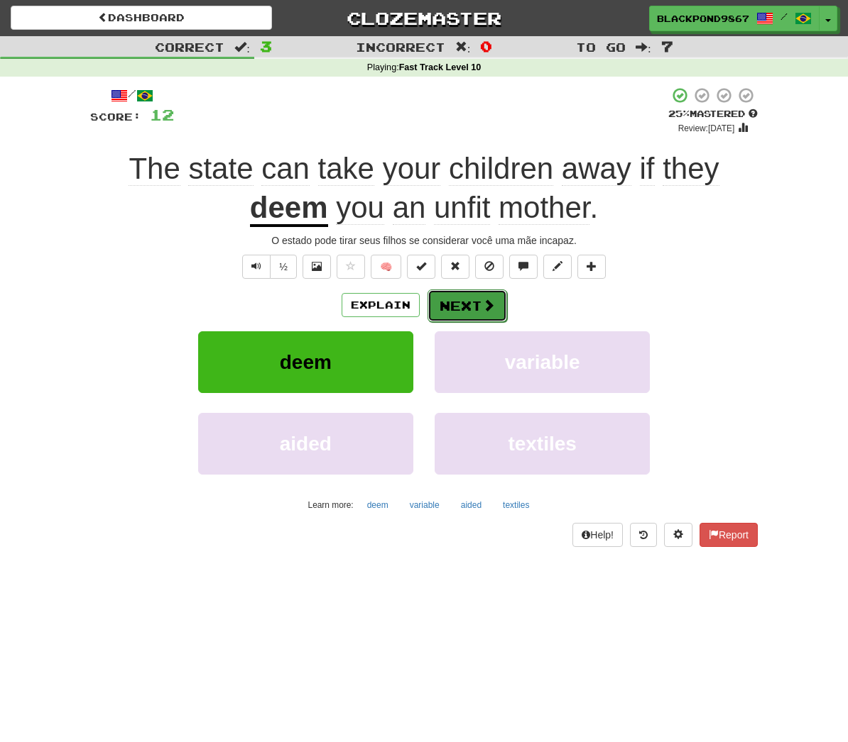
click at [466, 308] on button "Next" at bounding box center [466, 306] width 79 height 33
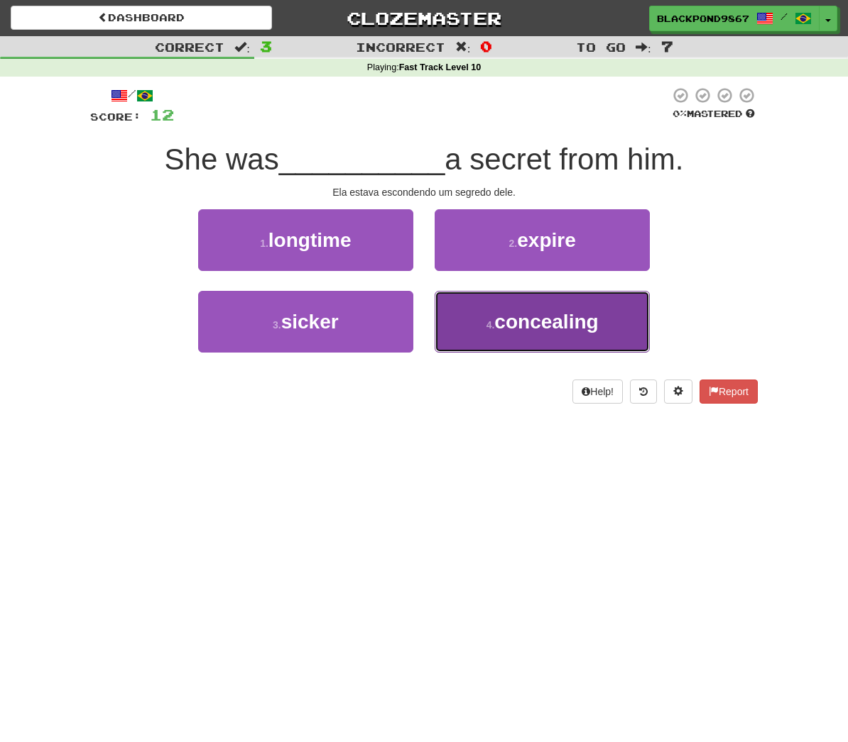
click at [478, 329] on button "4 . concealing" at bounding box center [541, 322] width 215 height 62
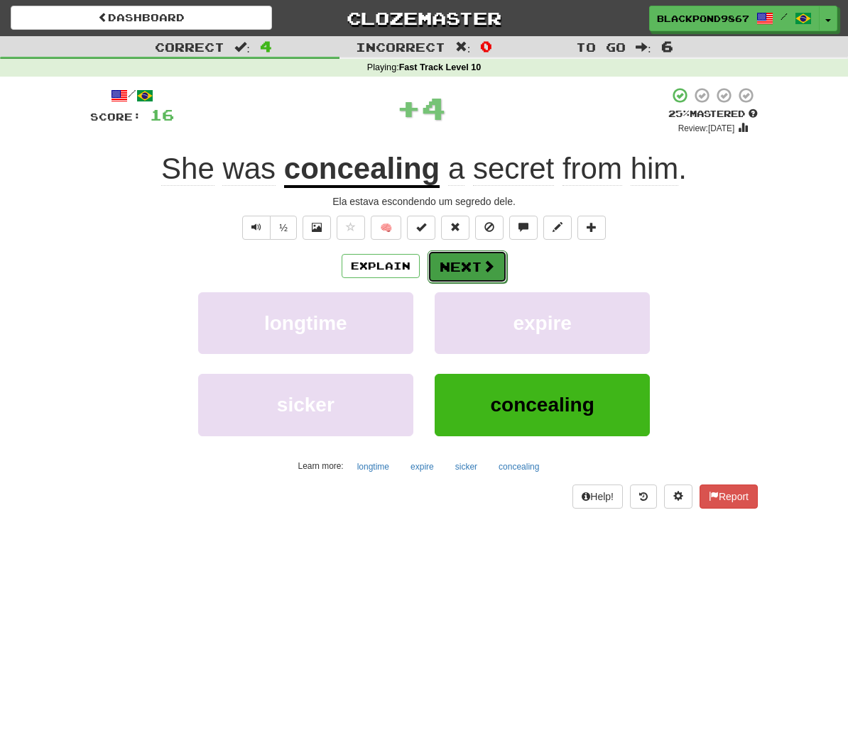
click at [459, 275] on button "Next" at bounding box center [466, 267] width 79 height 33
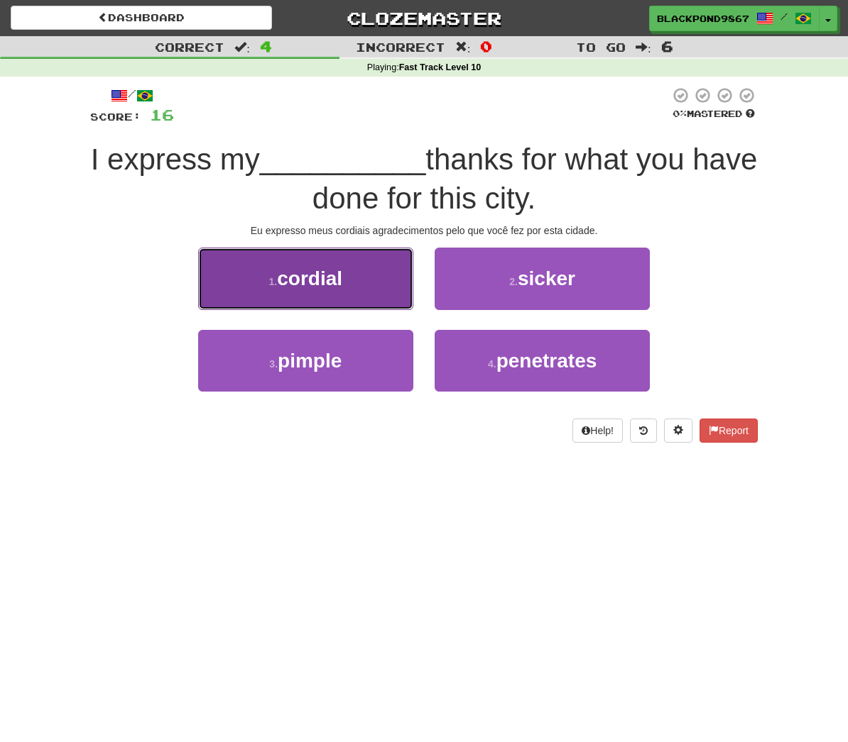
drag, startPoint x: 373, startPoint y: 266, endPoint x: 393, endPoint y: 265, distance: 20.6
click at [393, 265] on button "1 . cordial" at bounding box center [305, 279] width 215 height 62
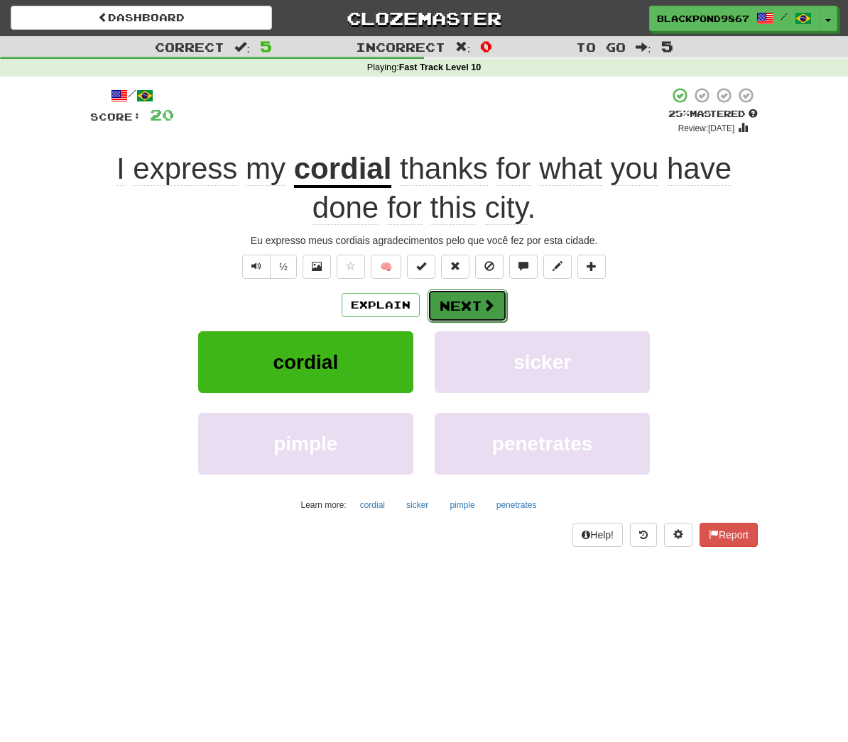
click at [453, 314] on button "Next" at bounding box center [466, 306] width 79 height 33
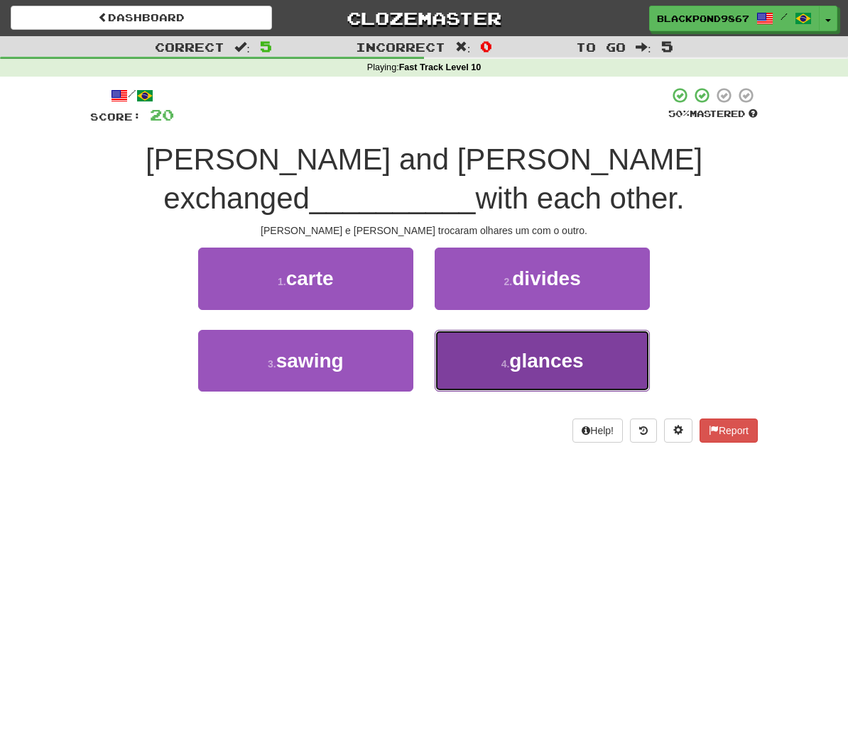
click at [498, 345] on button "4 . glances" at bounding box center [541, 361] width 215 height 62
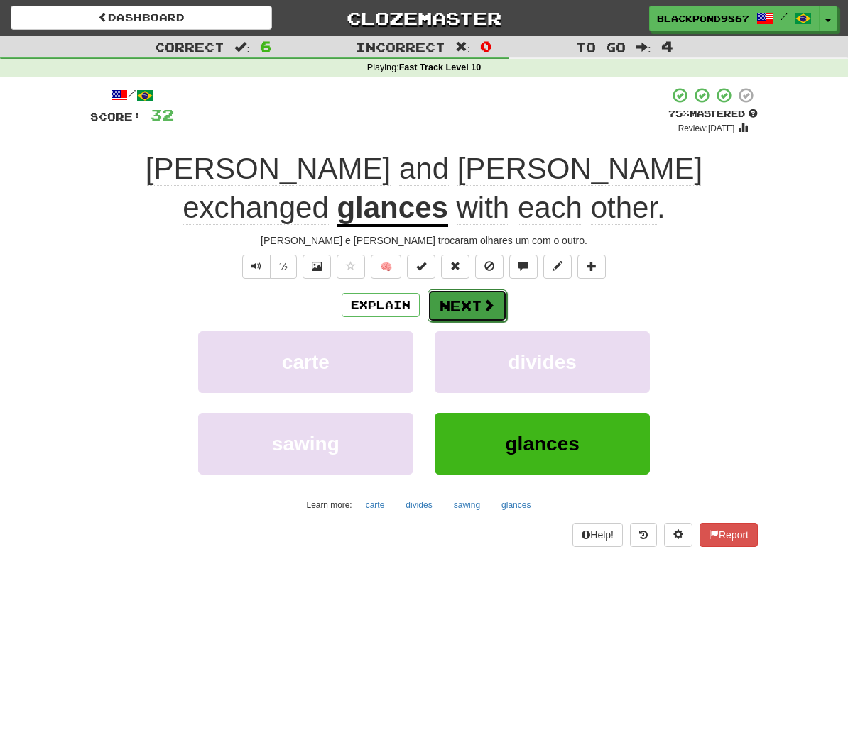
click at [487, 299] on span at bounding box center [488, 305] width 13 height 13
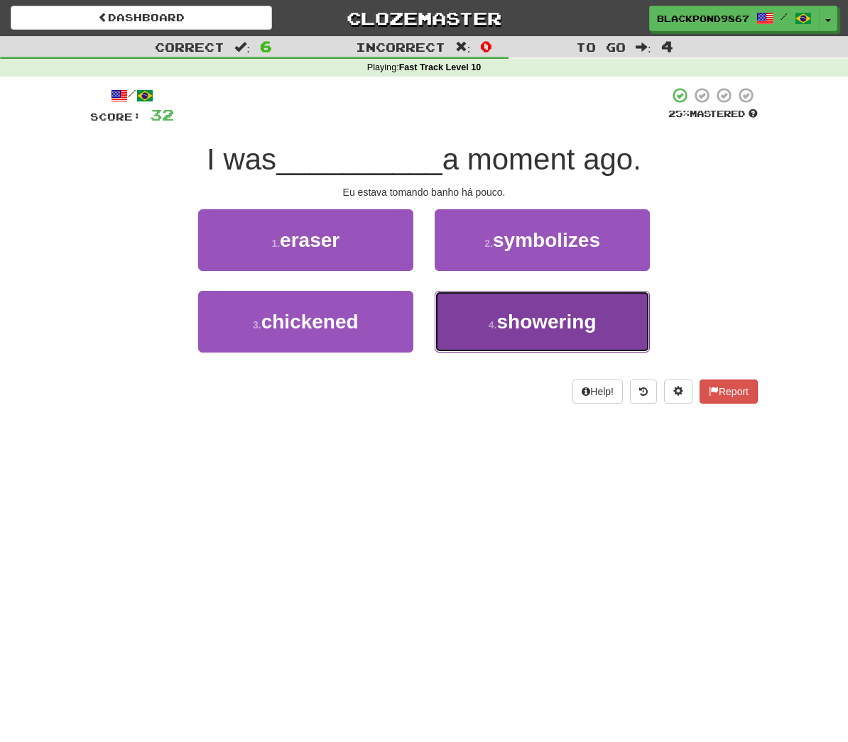
click at [503, 331] on button "4 . showering" at bounding box center [541, 322] width 215 height 62
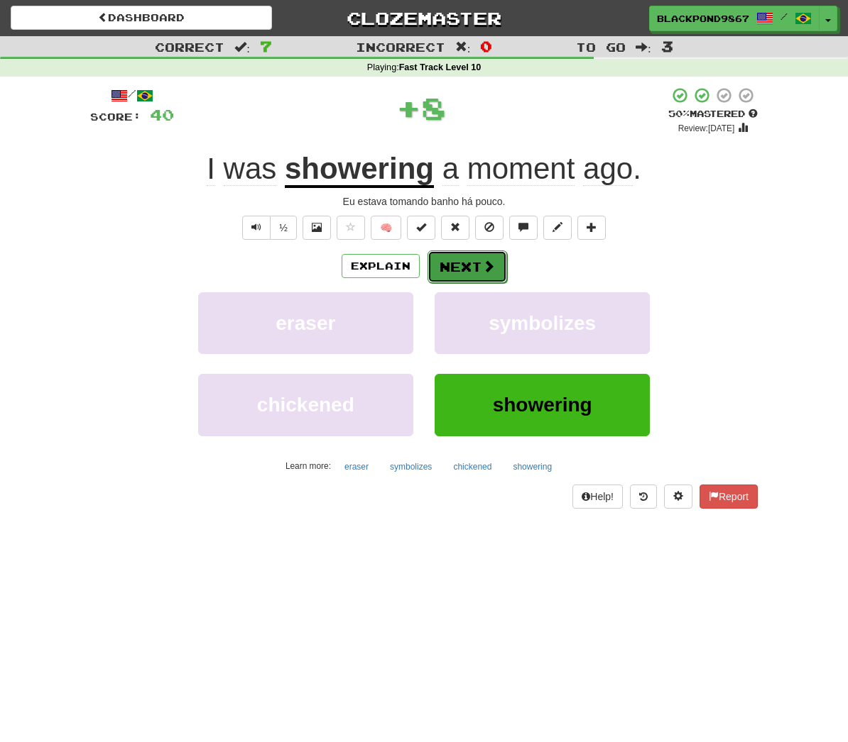
click at [482, 272] on span at bounding box center [488, 266] width 13 height 13
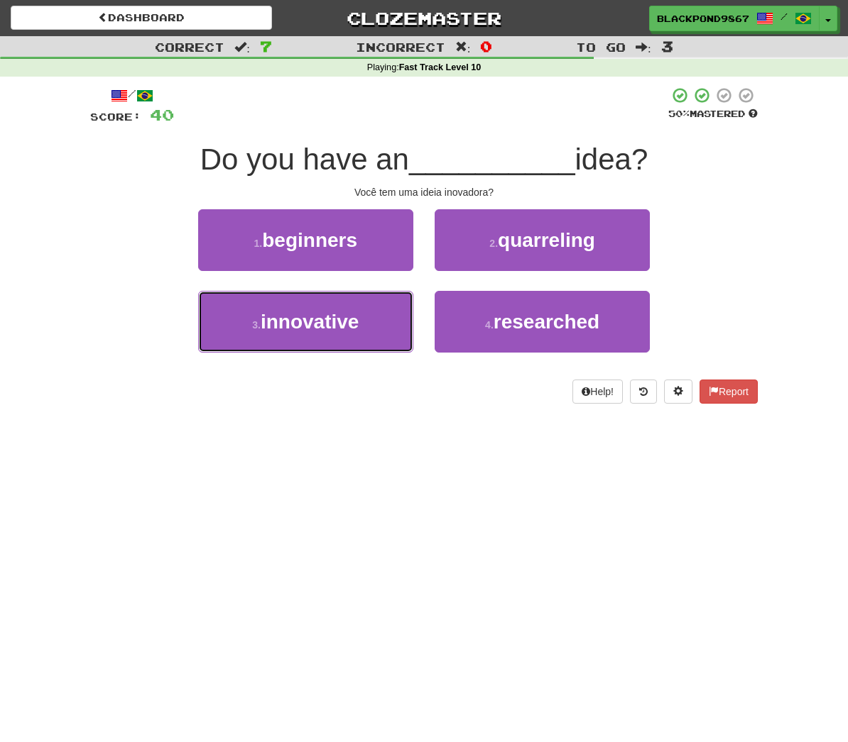
drag, startPoint x: 387, startPoint y: 305, endPoint x: 417, endPoint y: 285, distance: 35.8
click at [390, 302] on button "3 . innovative" at bounding box center [305, 322] width 215 height 62
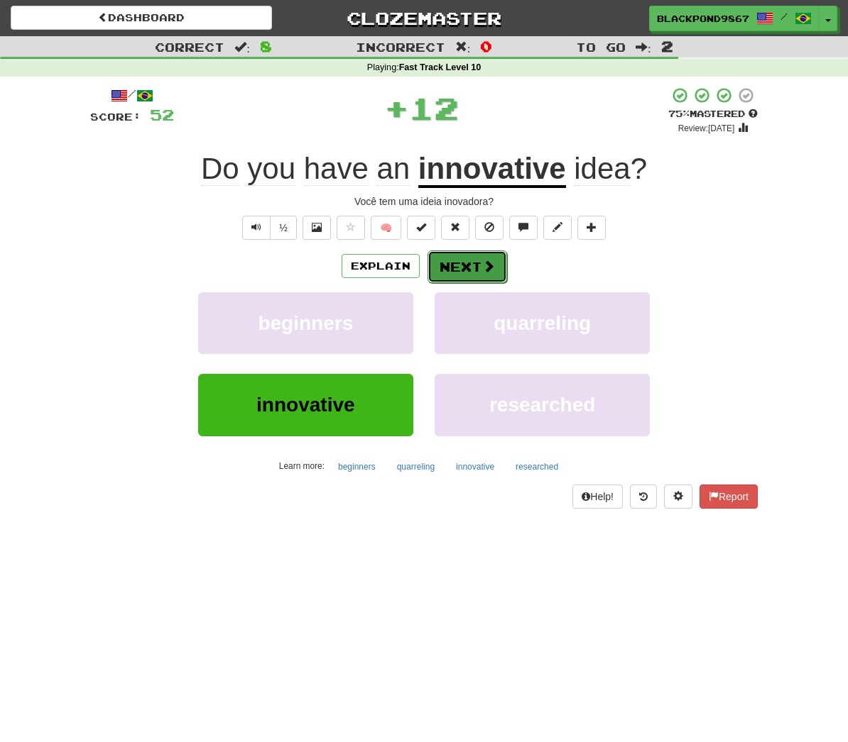
click at [478, 260] on button "Next" at bounding box center [466, 267] width 79 height 33
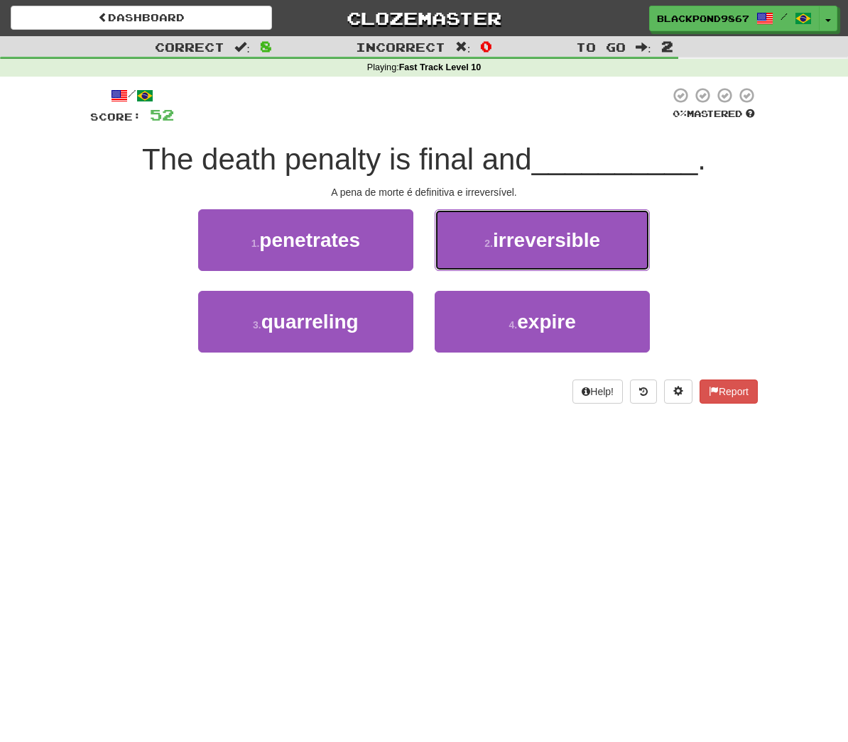
click at [478, 260] on button "2 . irreversible" at bounding box center [541, 240] width 215 height 62
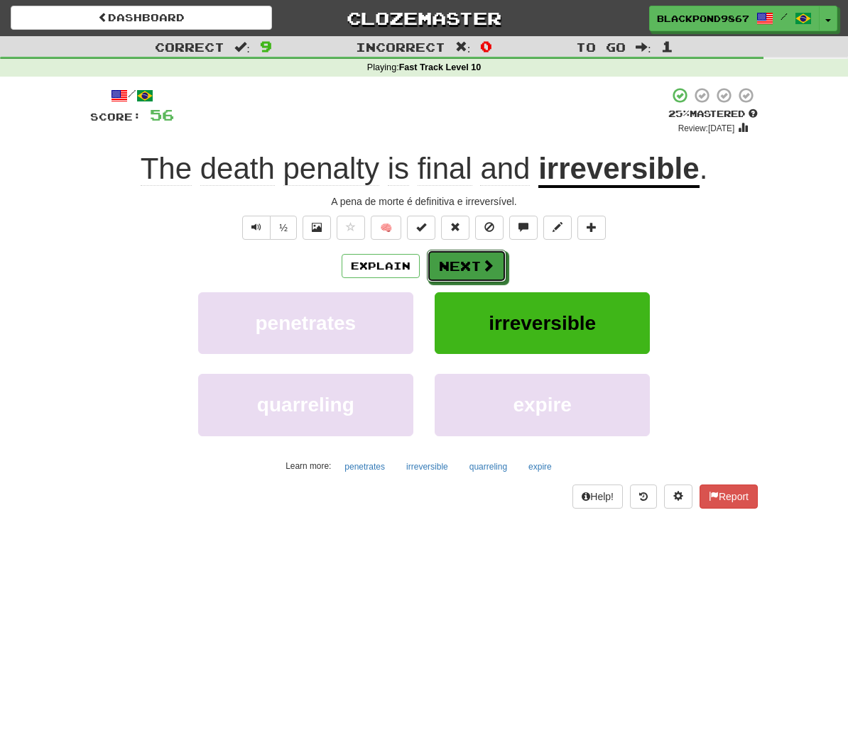
click at [478, 260] on button "Next" at bounding box center [466, 266] width 79 height 33
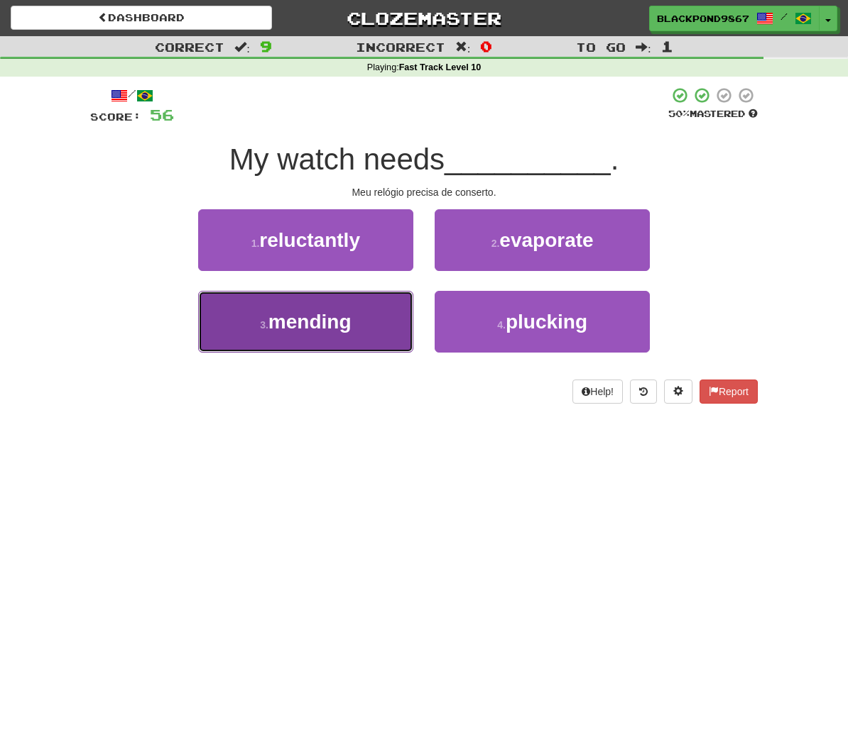
click at [336, 305] on button "3 . mending" at bounding box center [305, 322] width 215 height 62
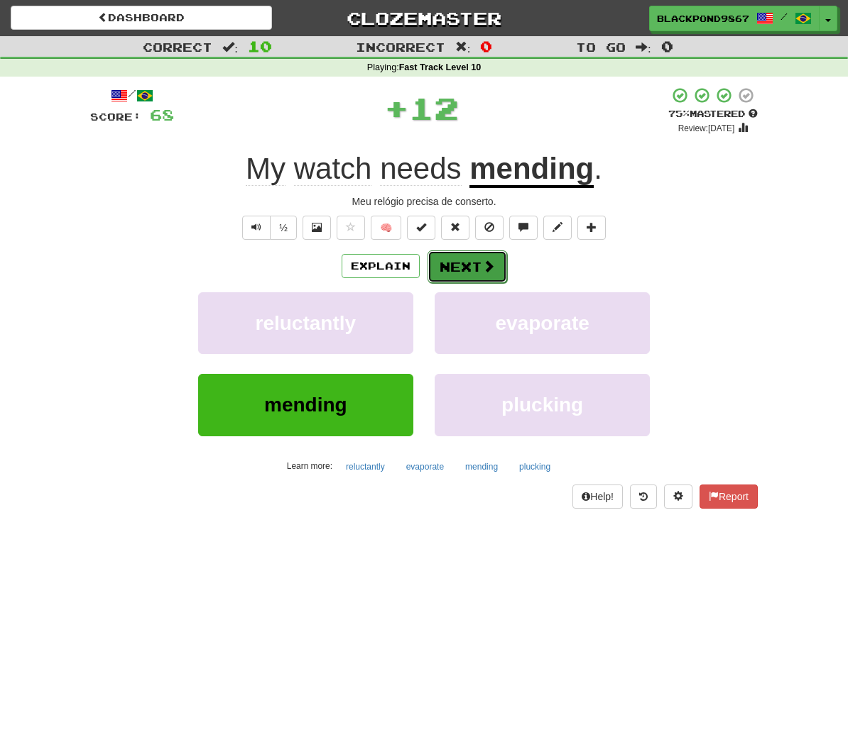
click at [442, 268] on button "Next" at bounding box center [466, 267] width 79 height 33
